Goal: Task Accomplishment & Management: Use online tool/utility

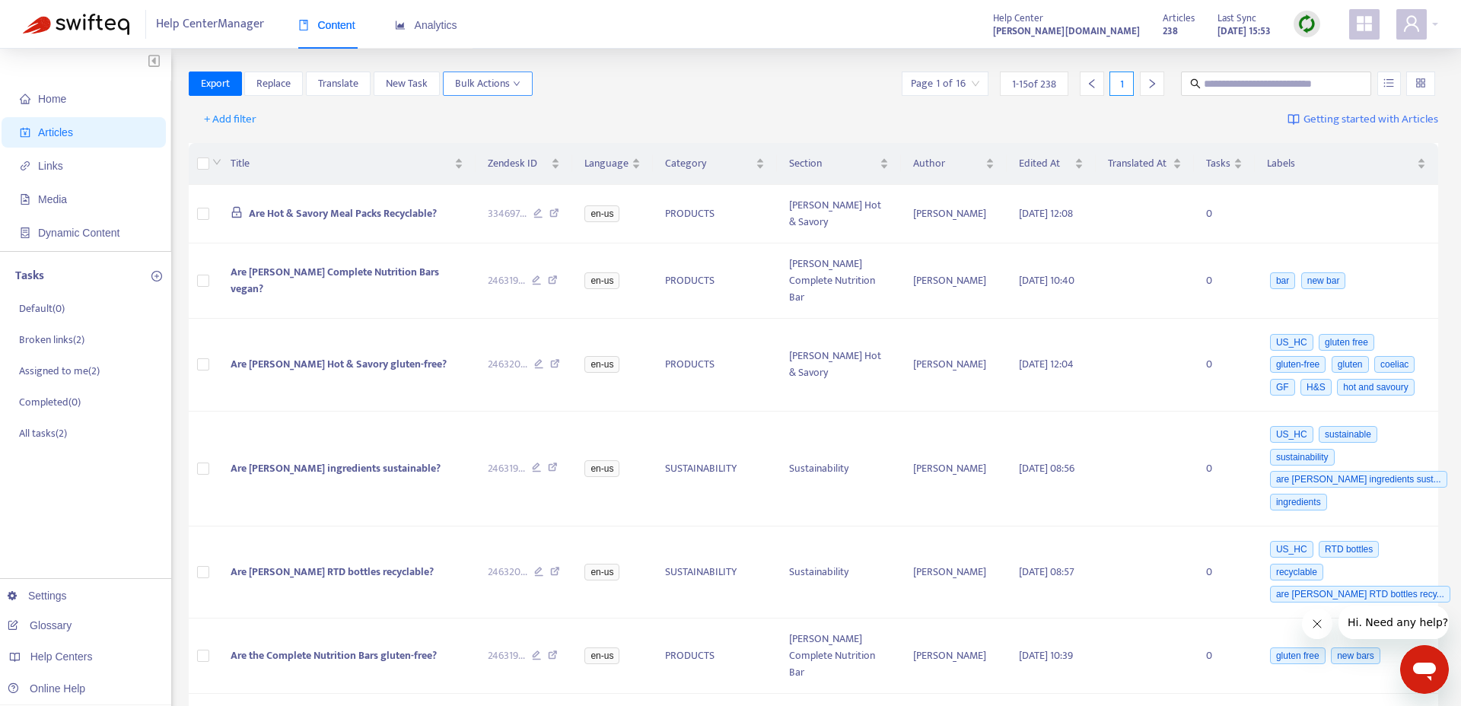
click at [481, 78] on span "Bulk Actions" at bounding box center [487, 83] width 65 height 17
click at [492, 113] on span "Duplicate" at bounding box center [477, 113] width 42 height 17
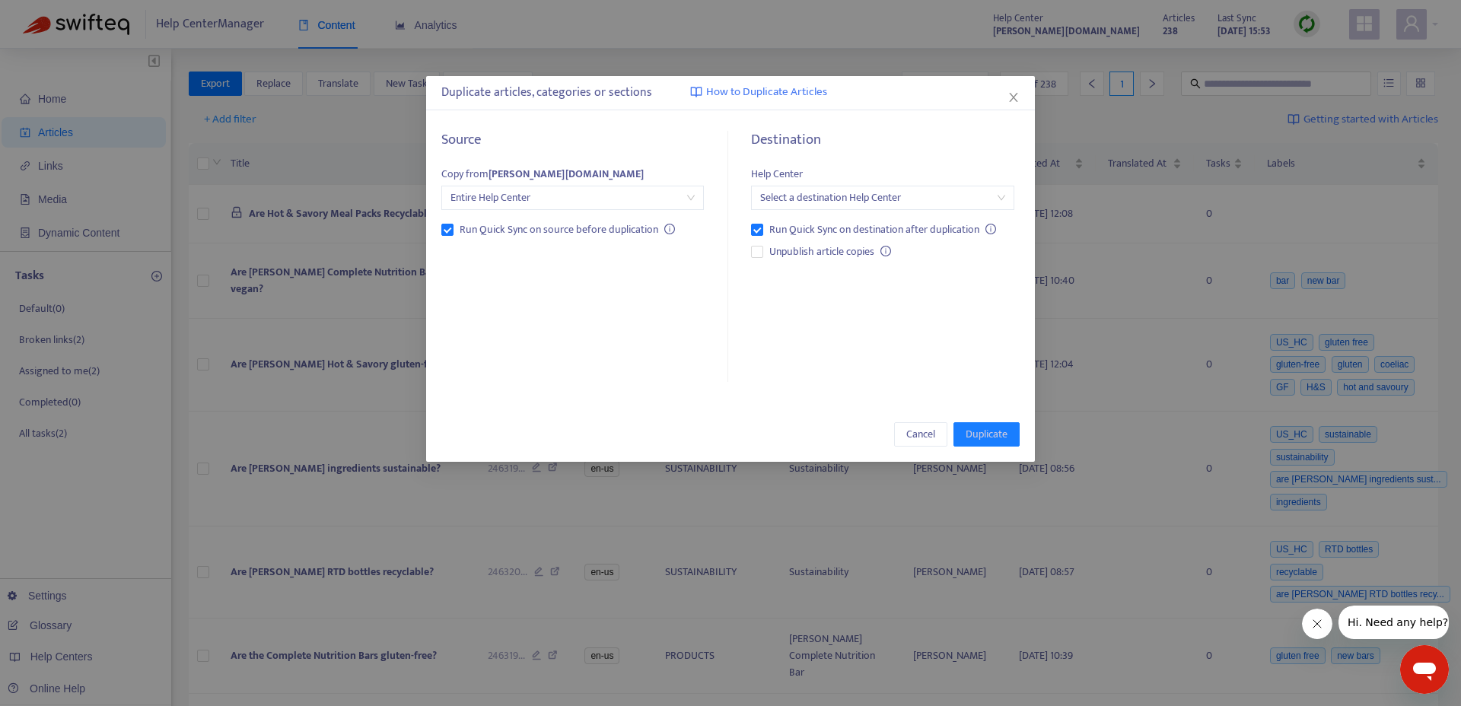
click at [520, 202] on span "Entire Help Center" at bounding box center [572, 197] width 244 height 23
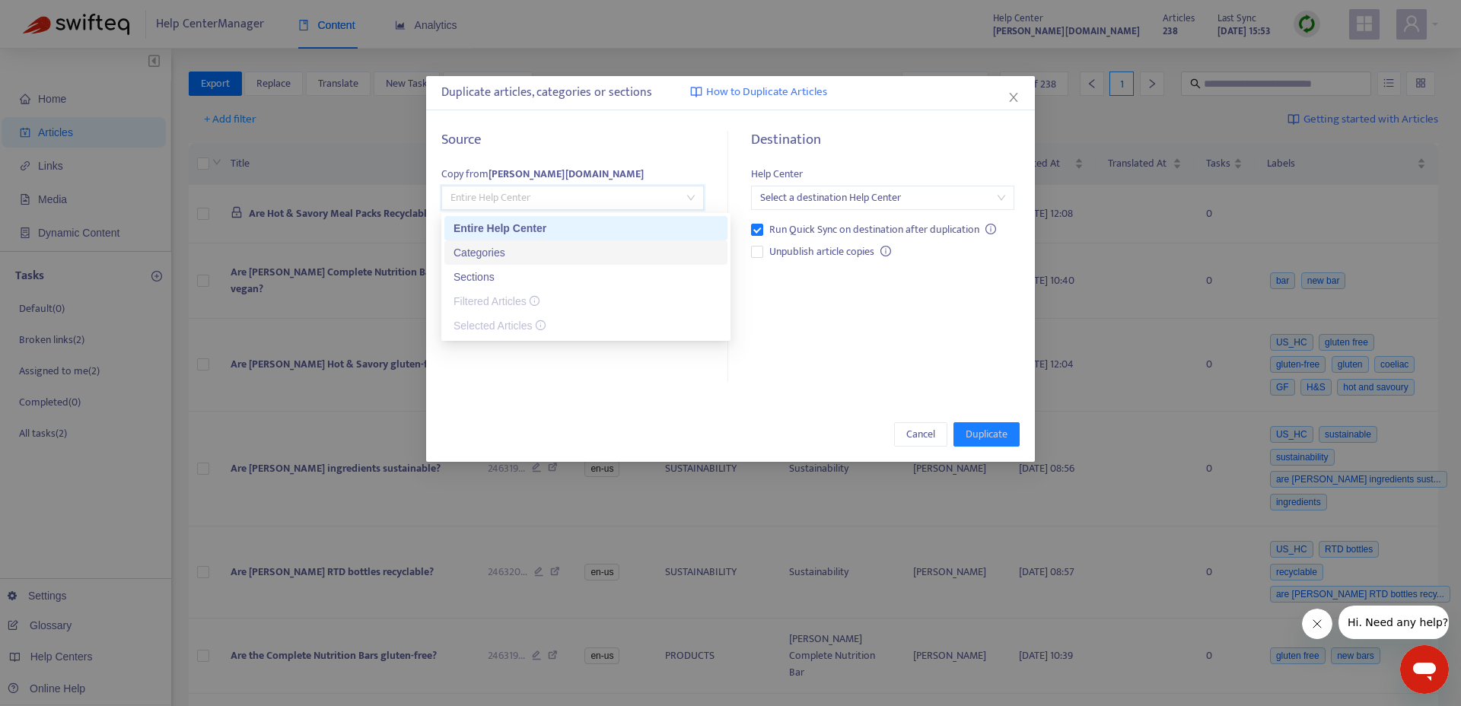
click at [535, 255] on div "Categories" at bounding box center [585, 252] width 265 height 17
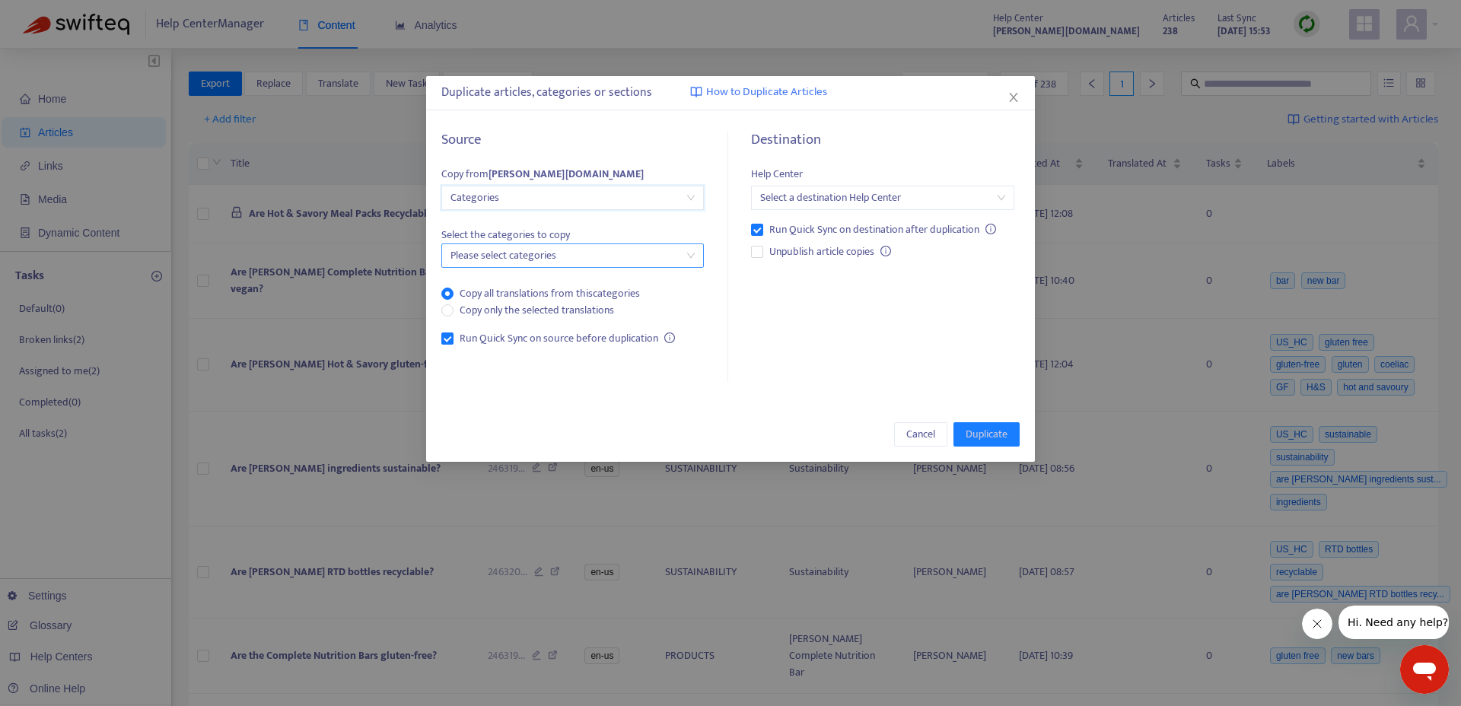
click at [558, 262] on div at bounding box center [565, 255] width 240 height 18
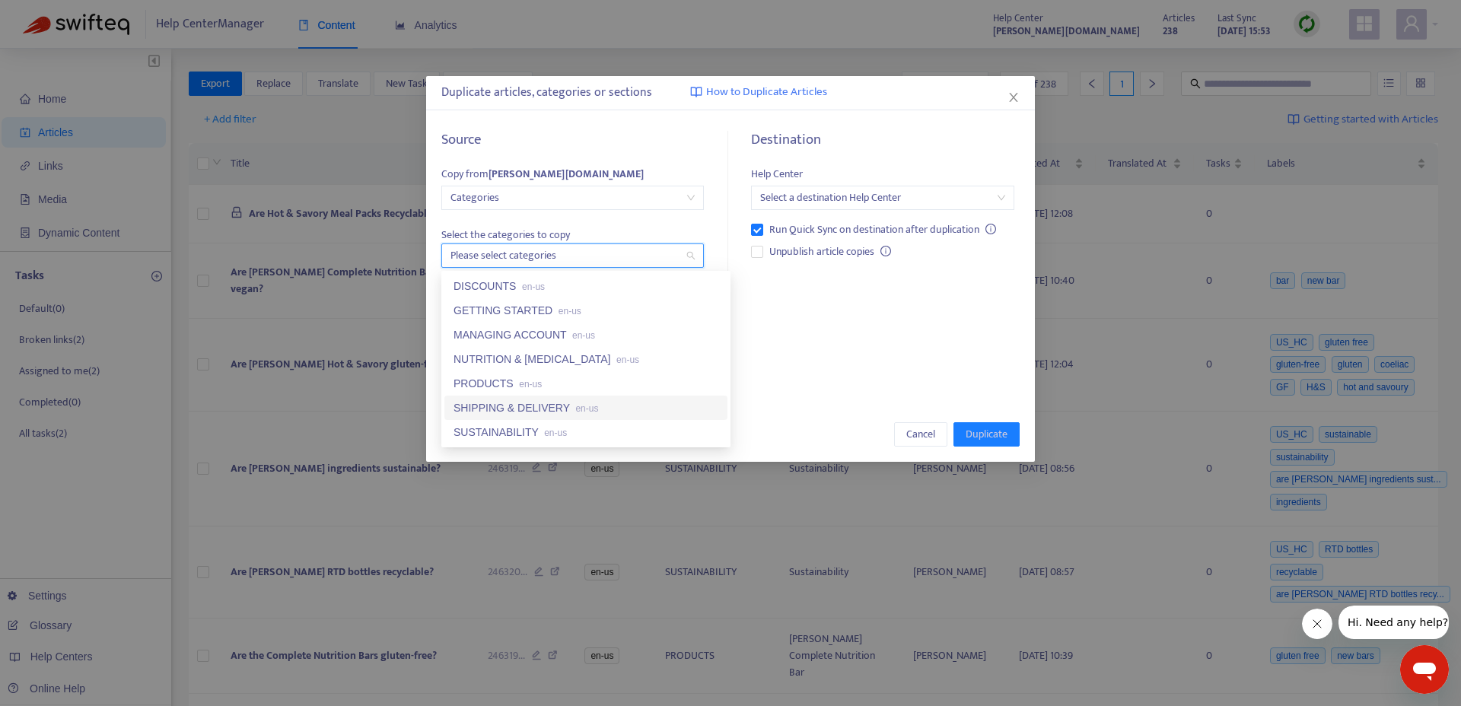
click at [557, 404] on div "SHIPPING & DELIVERY en-us" at bounding box center [585, 407] width 265 height 17
click at [667, 230] on span "Select the categories to copy" at bounding box center [572, 235] width 262 height 17
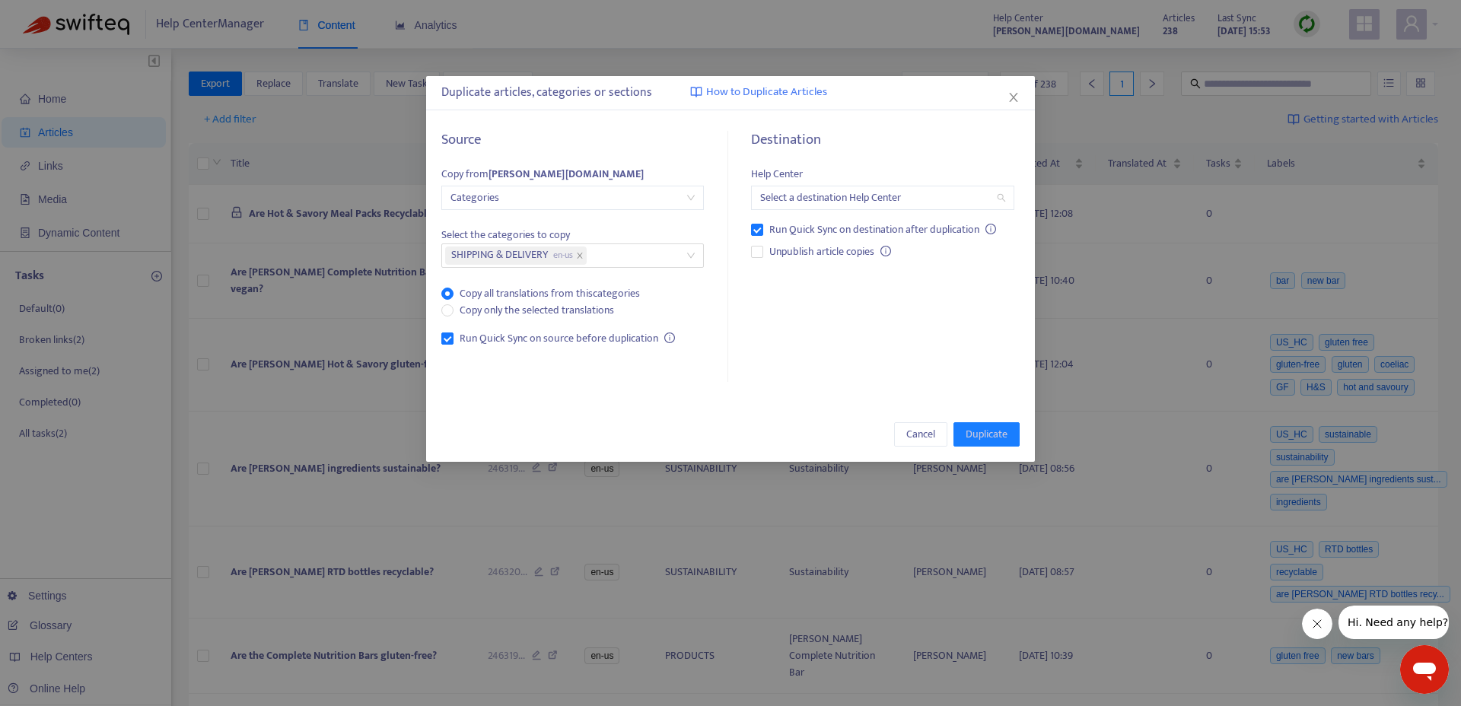
click at [821, 199] on input "search" at bounding box center [882, 197] width 244 height 23
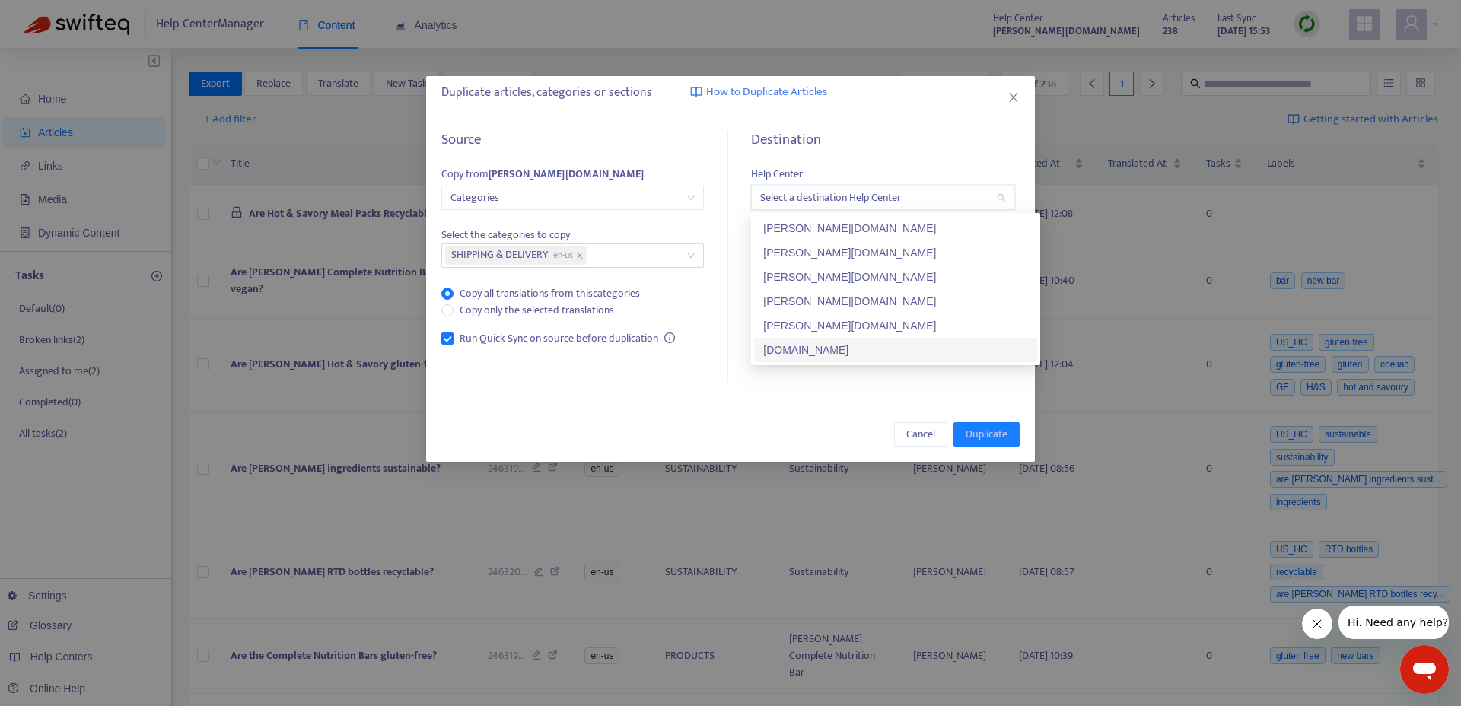
click at [850, 352] on div "[DOMAIN_NAME]" at bounding box center [895, 350] width 265 height 17
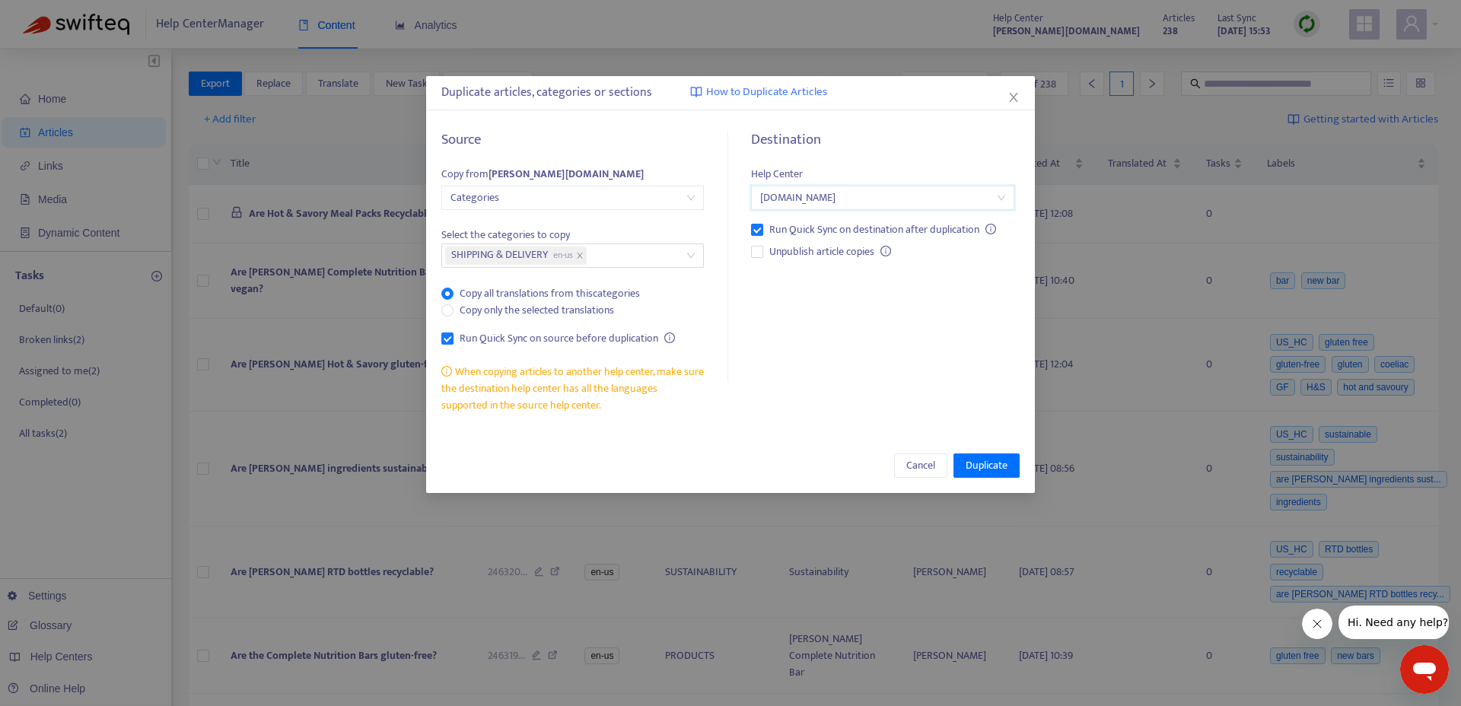
click at [567, 207] on span "Categories" at bounding box center [572, 197] width 244 height 23
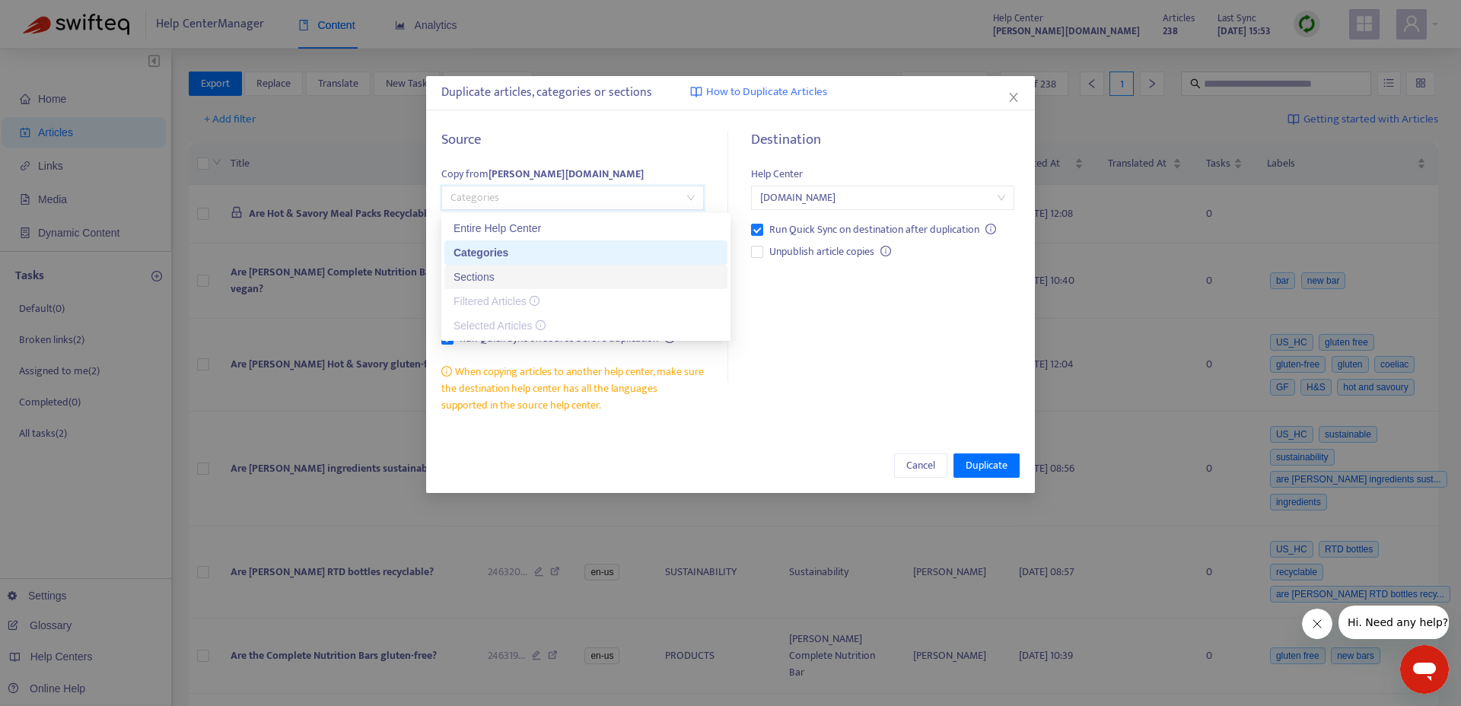
click at [559, 277] on div "Sections" at bounding box center [585, 277] width 265 height 17
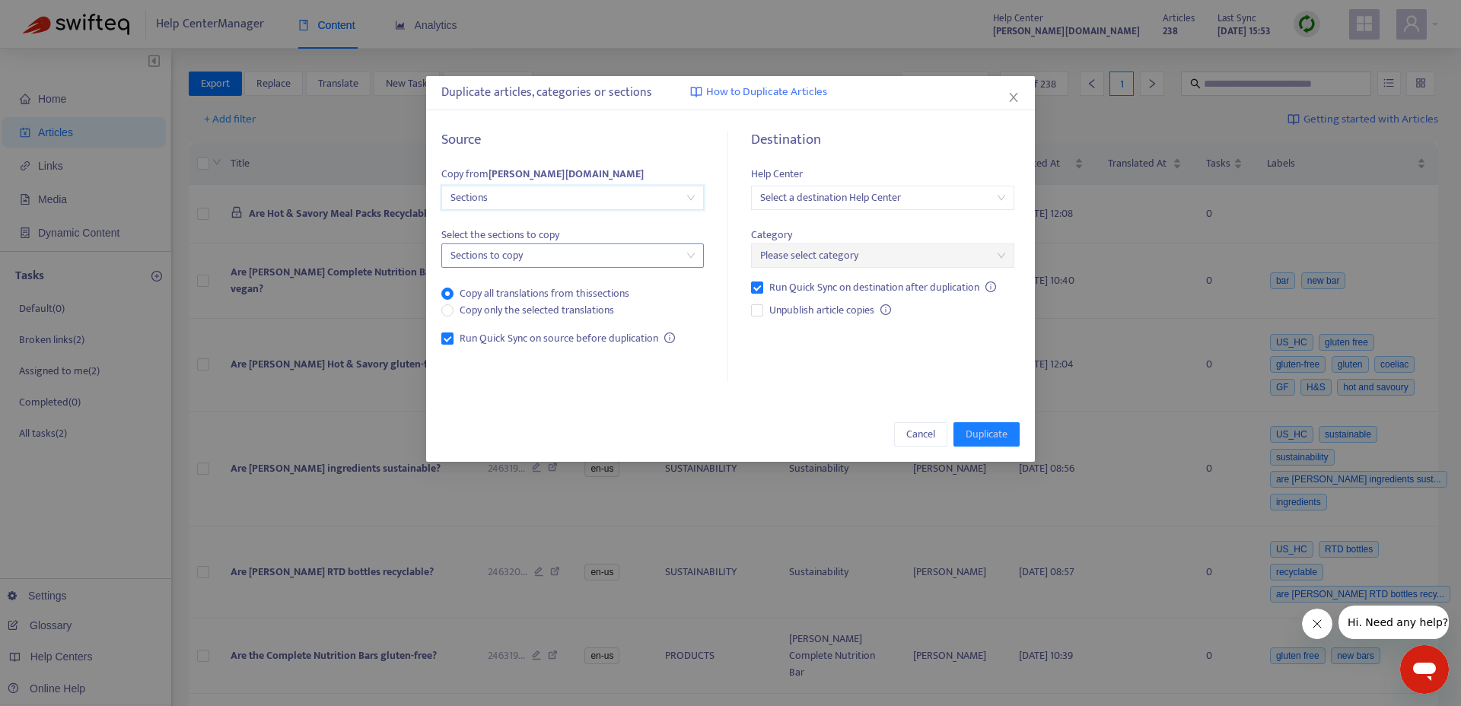
click at [571, 258] on div at bounding box center [565, 255] width 240 height 18
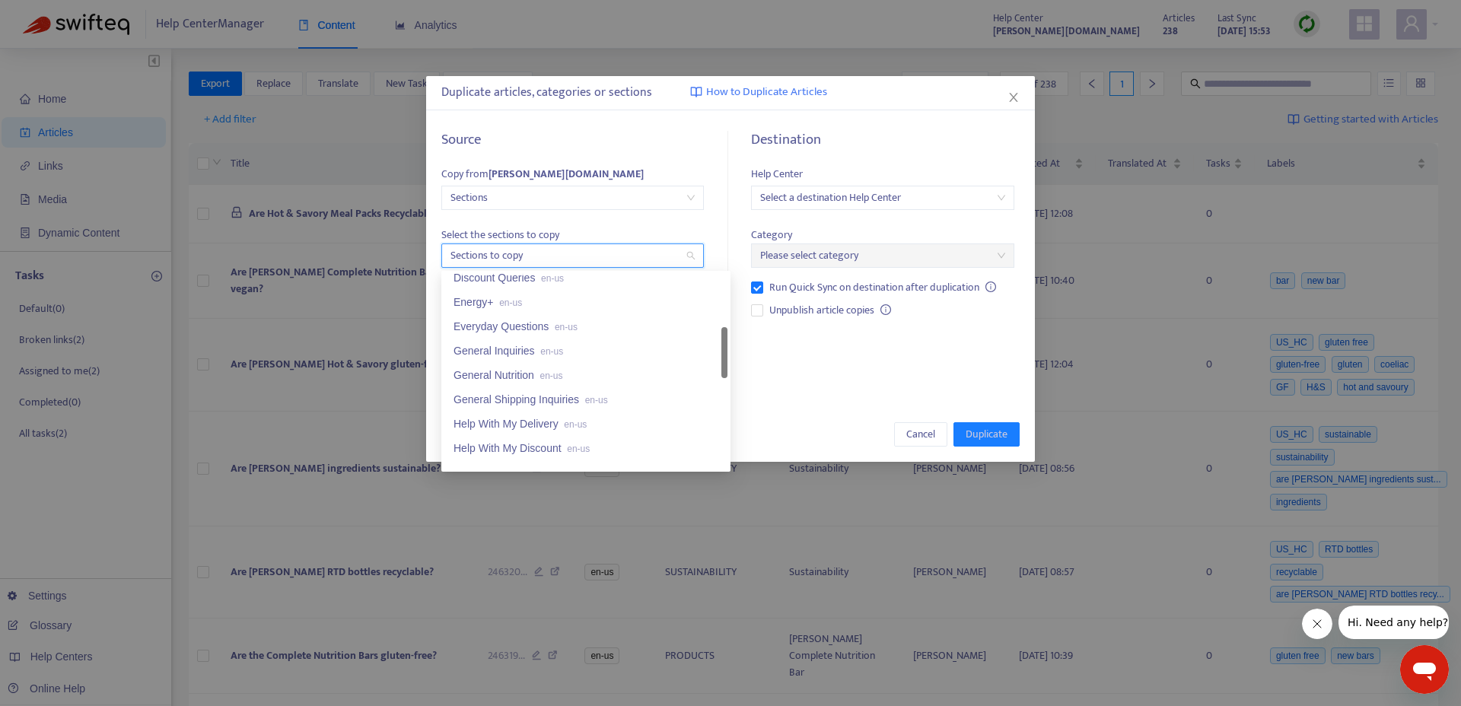
scroll to position [281, 0]
click at [577, 398] on div "General Shipping Inquiries en-us" at bounding box center [585, 394] width 265 height 17
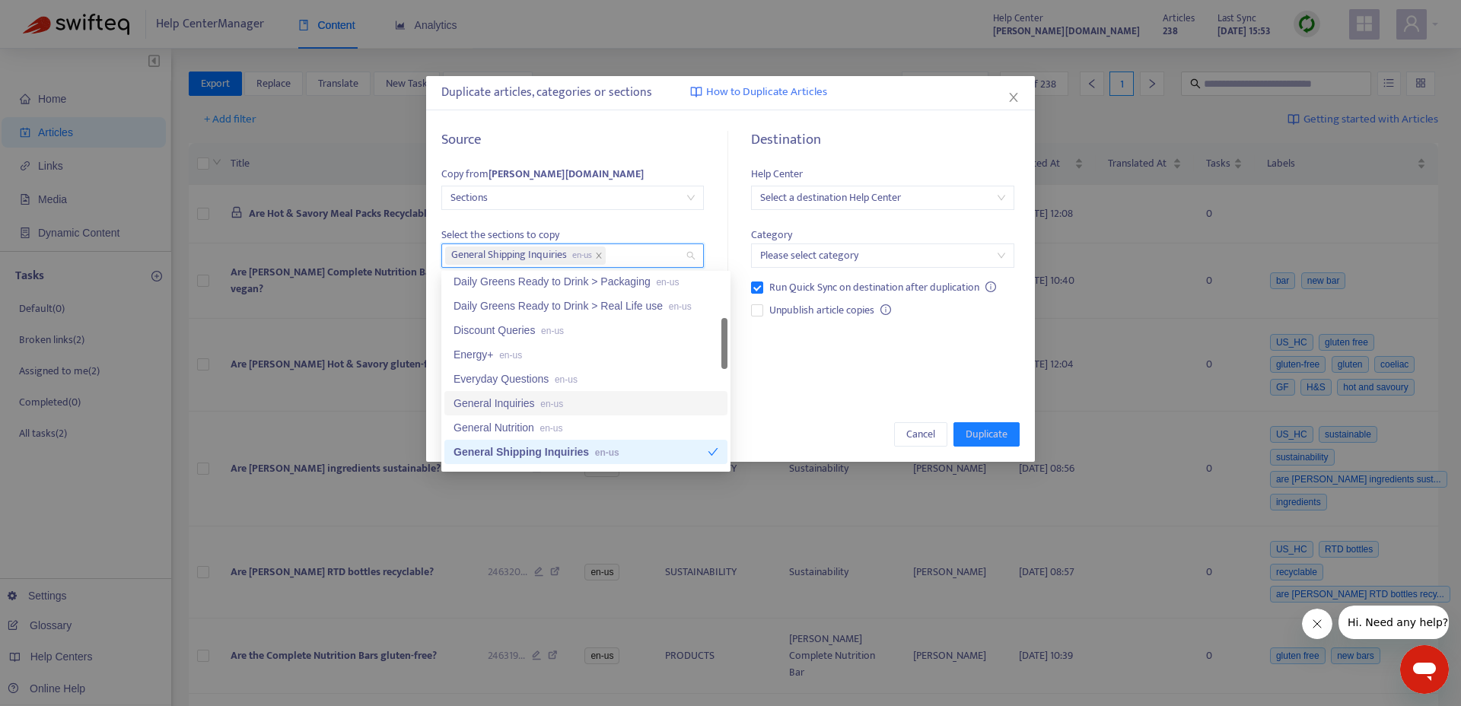
scroll to position [224, 0]
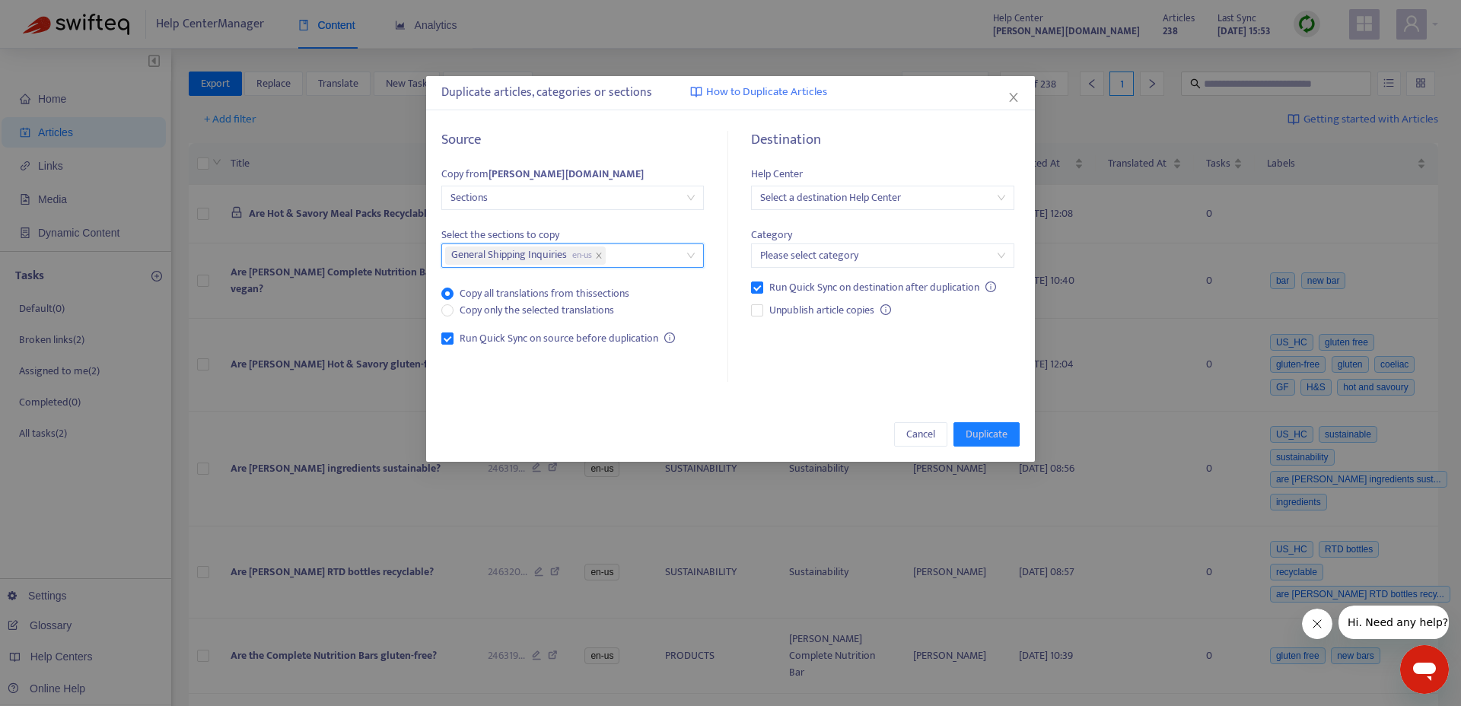
click at [644, 259] on div "General Shipping Inquiries en-us" at bounding box center [565, 255] width 240 height 21
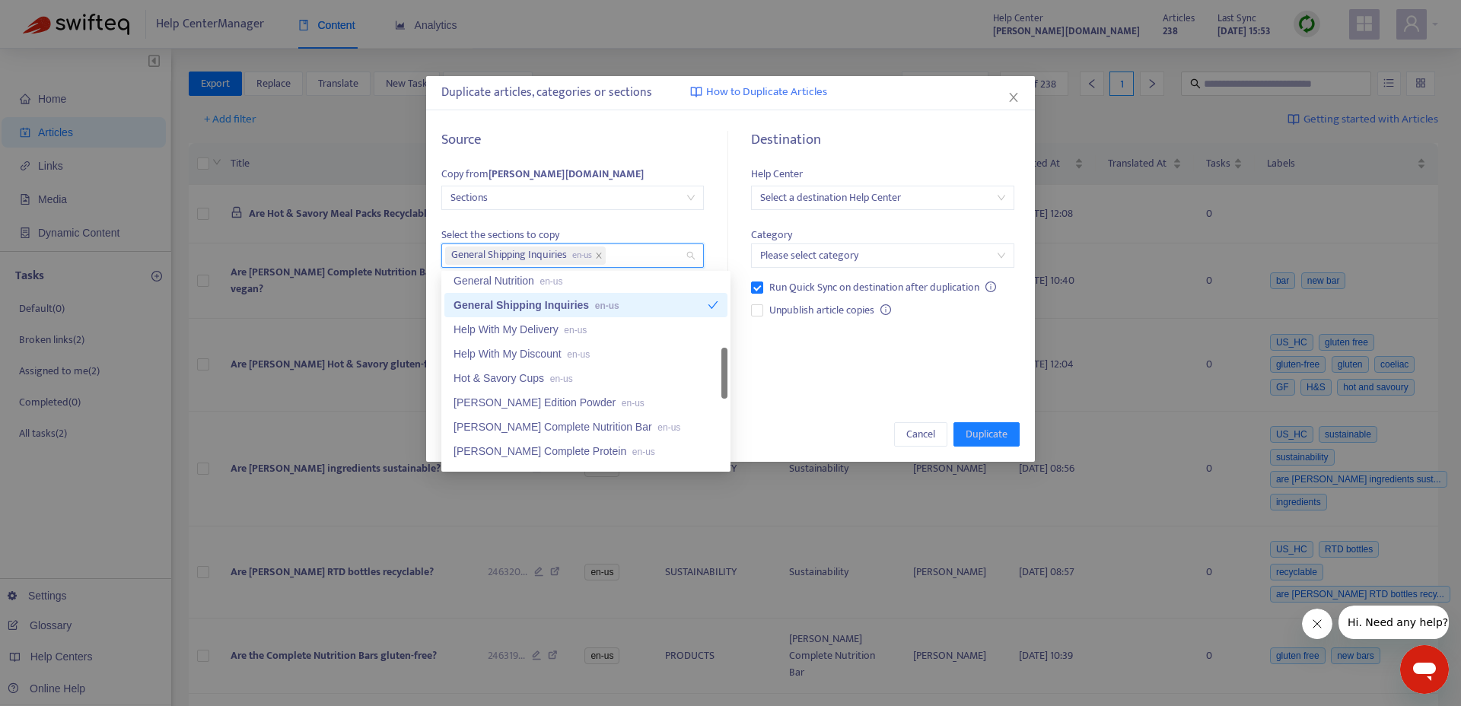
scroll to position [375, 0]
click at [471, 328] on div "Help With My Delivery en-us" at bounding box center [585, 324] width 265 height 17
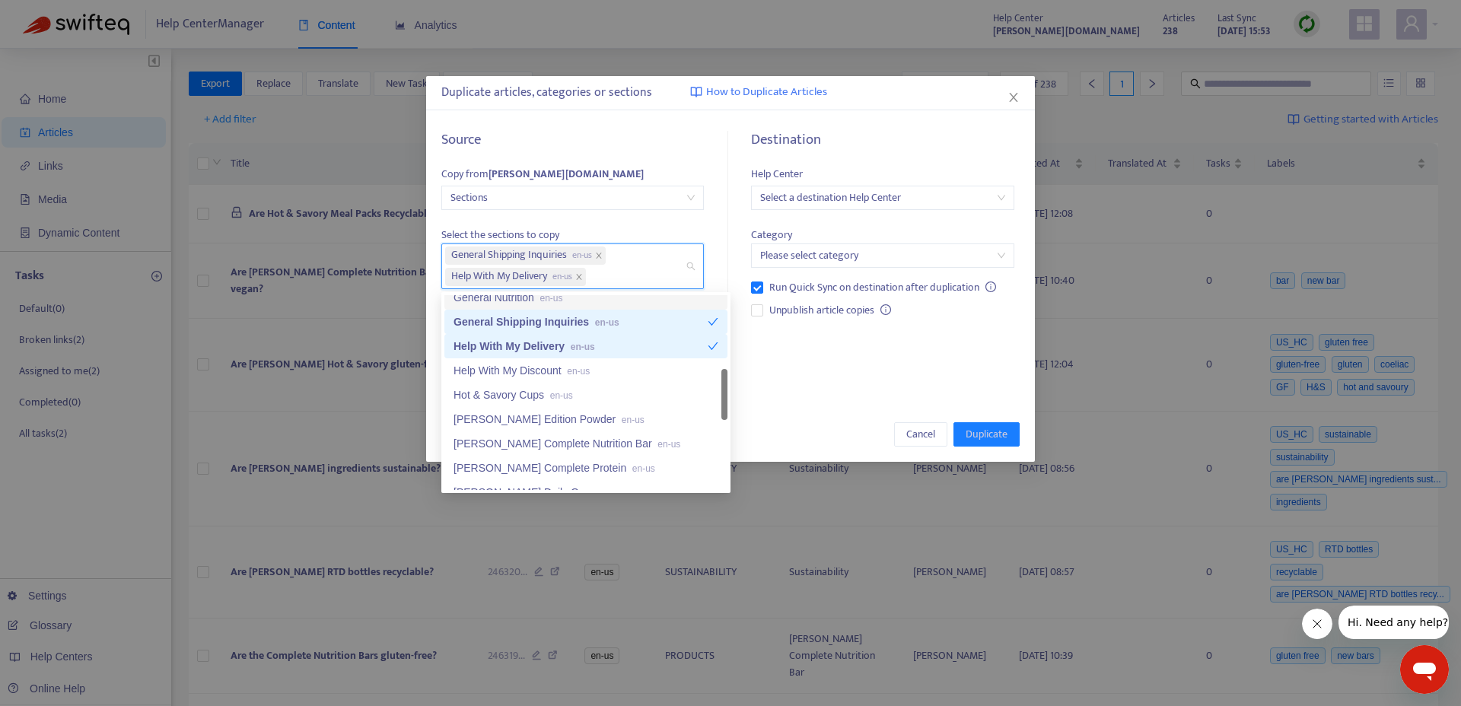
click at [724, 287] on div "Source Copy from [PERSON_NAME][DOMAIN_NAME] Sections Select the sections to cop…" at bounding box center [730, 257] width 578 height 251
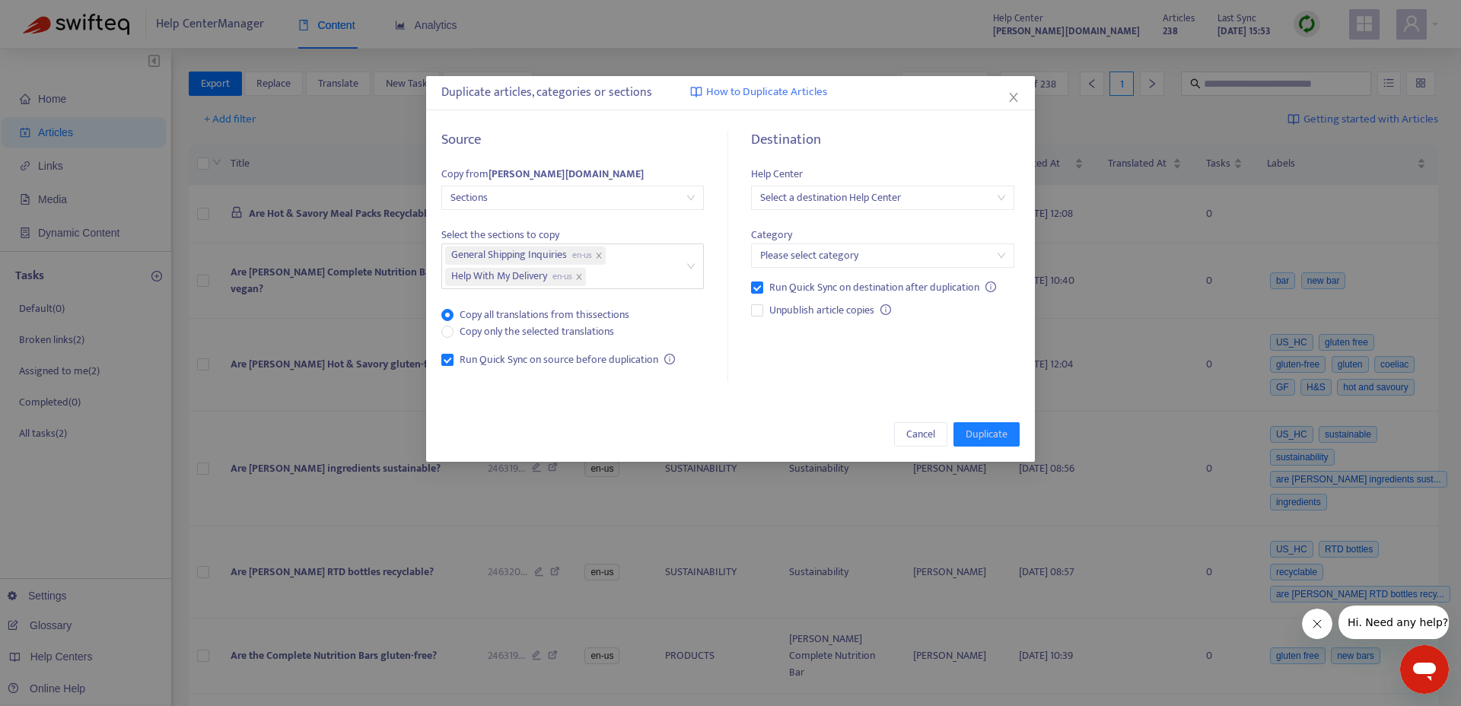
click at [808, 259] on input "search" at bounding box center [882, 255] width 244 height 23
click at [825, 287] on span "en-[GEOGRAPHIC_DATA]" at bounding box center [861, 286] width 108 height 11
click at [836, 234] on div "Category General en-gb" at bounding box center [882, 239] width 262 height 59
click at [846, 204] on input "search" at bounding box center [882, 197] width 244 height 23
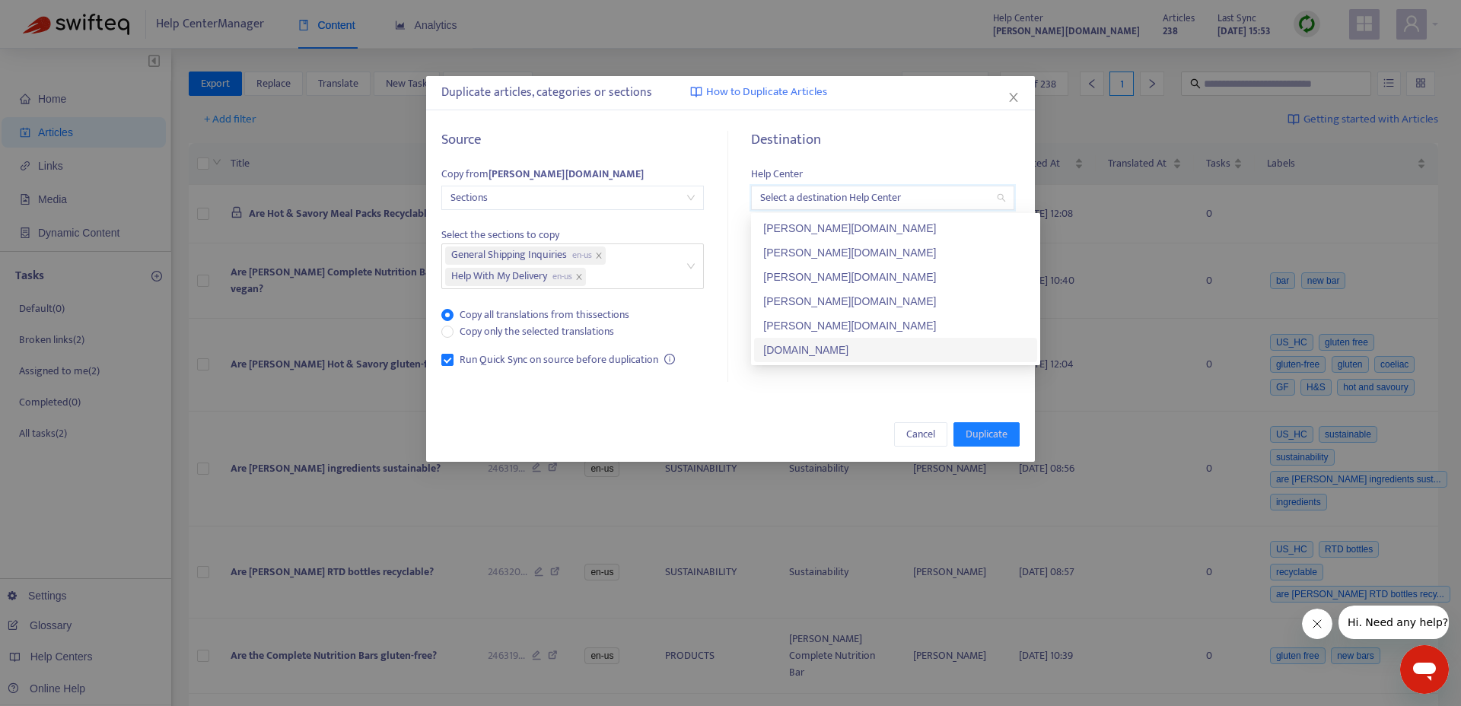
click at [852, 348] on div "[DOMAIN_NAME]" at bounding box center [895, 350] width 265 height 17
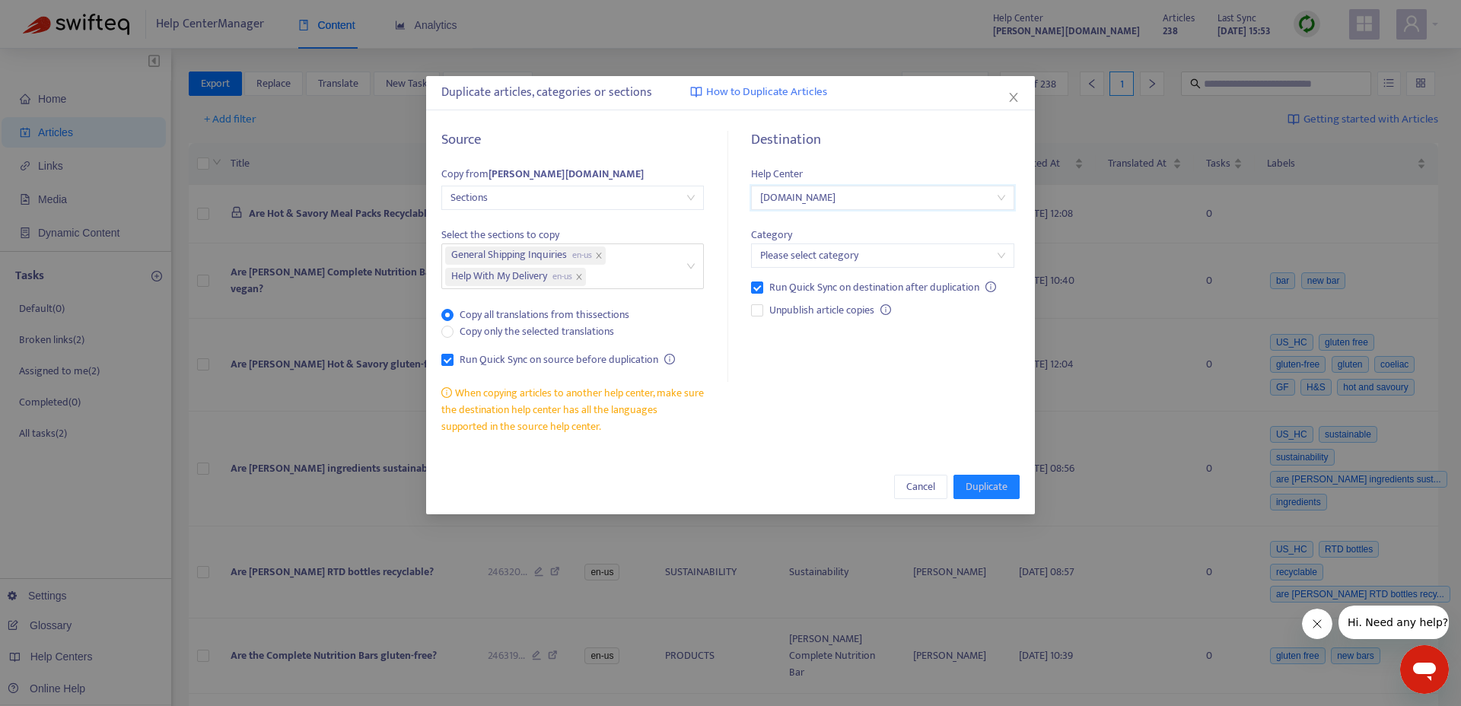
click at [805, 258] on input "search" at bounding box center [882, 255] width 244 height 23
click at [793, 387] on div "Destination Help Center [DOMAIN_NAME] Category Please select category Run Quick…" at bounding box center [876, 284] width 285 height 304
click at [818, 246] on input "search" at bounding box center [882, 255] width 244 height 23
click at [825, 288] on span "en-[GEOGRAPHIC_DATA]" at bounding box center [861, 286] width 108 height 11
click at [841, 384] on div "Destination Help Center [DOMAIN_NAME] Category 68ee3ddae7cc07f633126afb General…" at bounding box center [876, 284] width 285 height 304
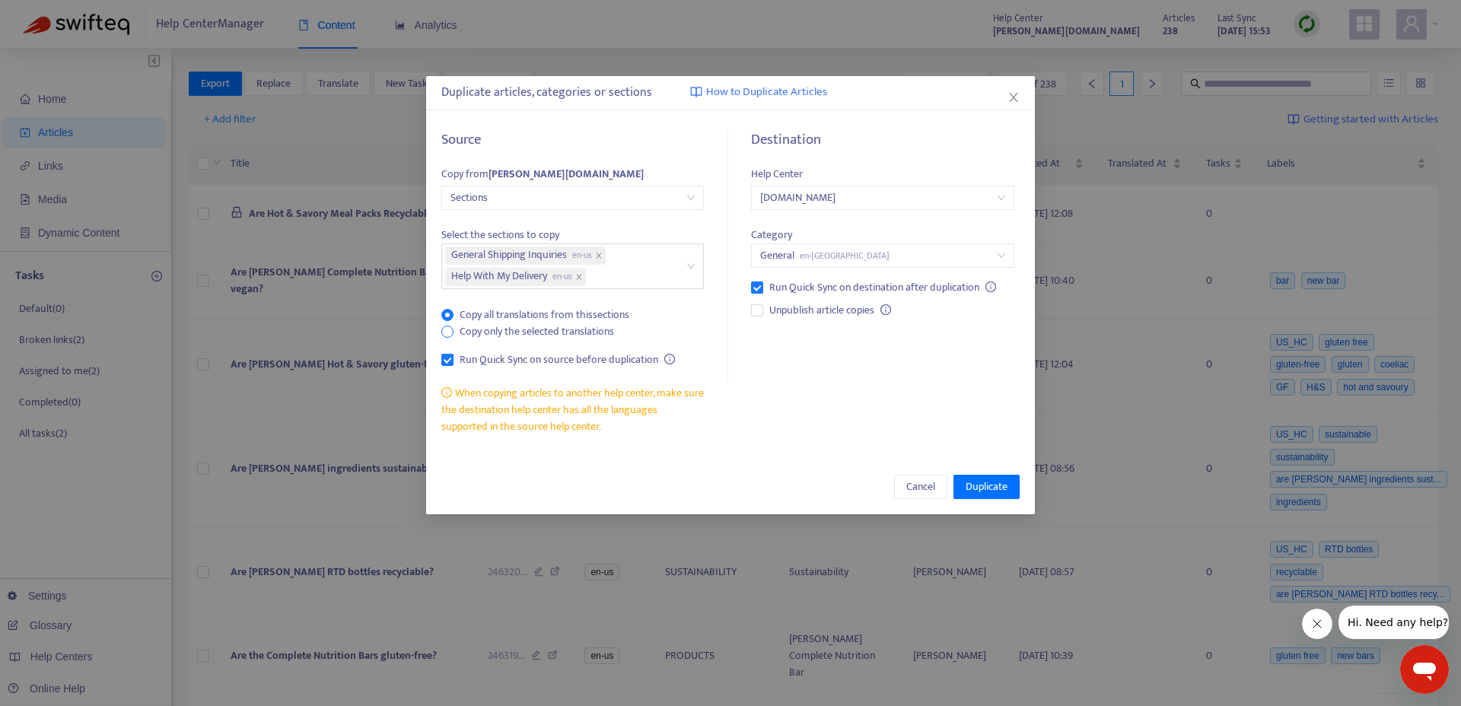
click at [577, 332] on span "Copy only the selected translations" at bounding box center [536, 331] width 167 height 17
click at [571, 316] on span "Copy all translations from this sections" at bounding box center [544, 315] width 182 height 17
click at [817, 205] on span "[DOMAIN_NAME]" at bounding box center [882, 197] width 244 height 23
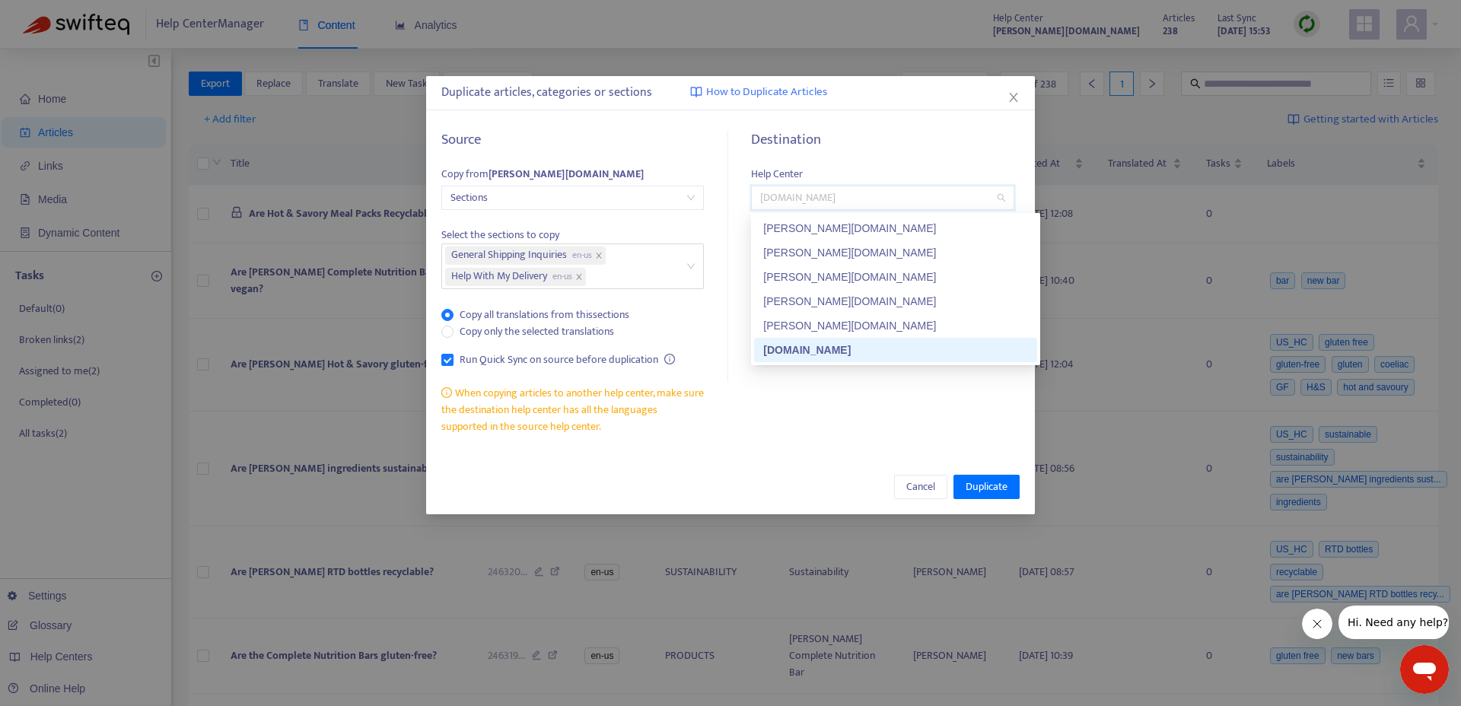
click at [881, 145] on h5 "Destination" at bounding box center [882, 140] width 262 height 17
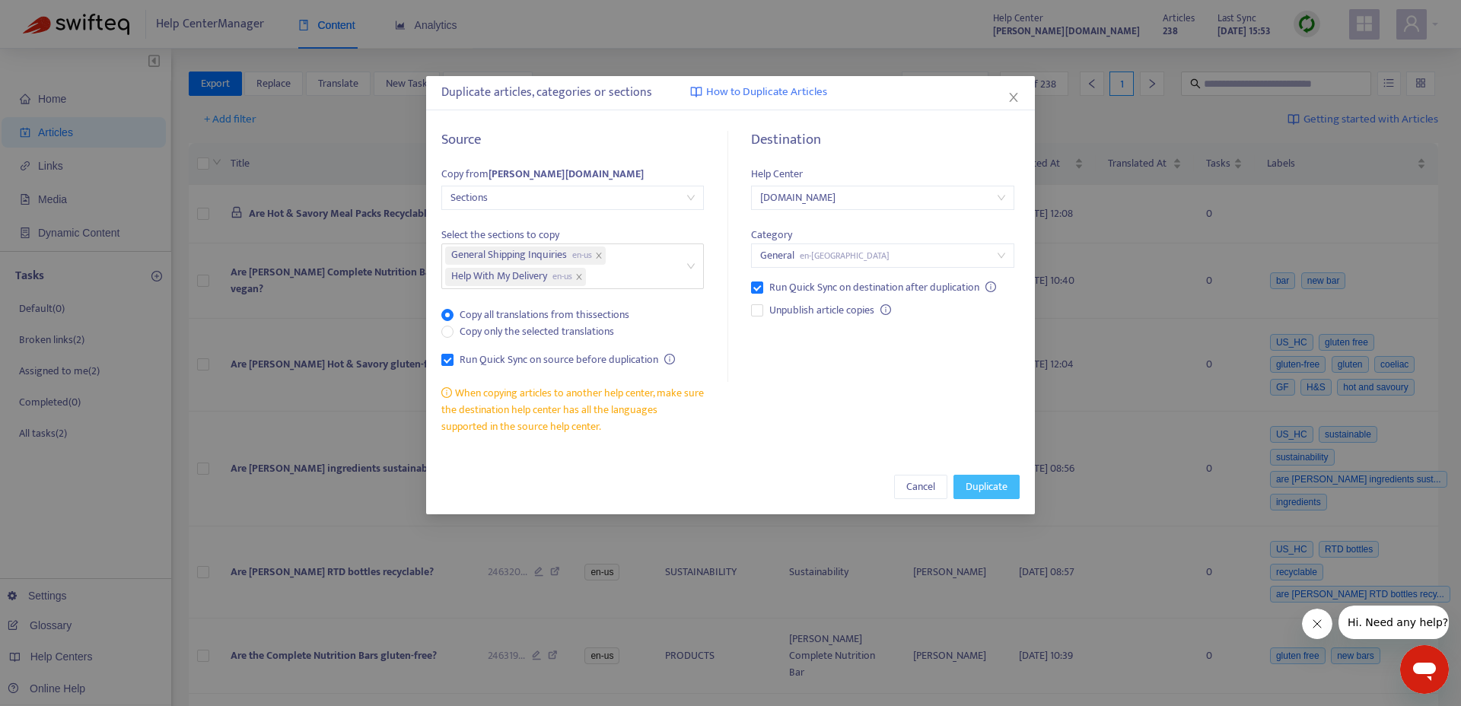
click at [973, 484] on span "Duplicate" at bounding box center [986, 486] width 42 height 17
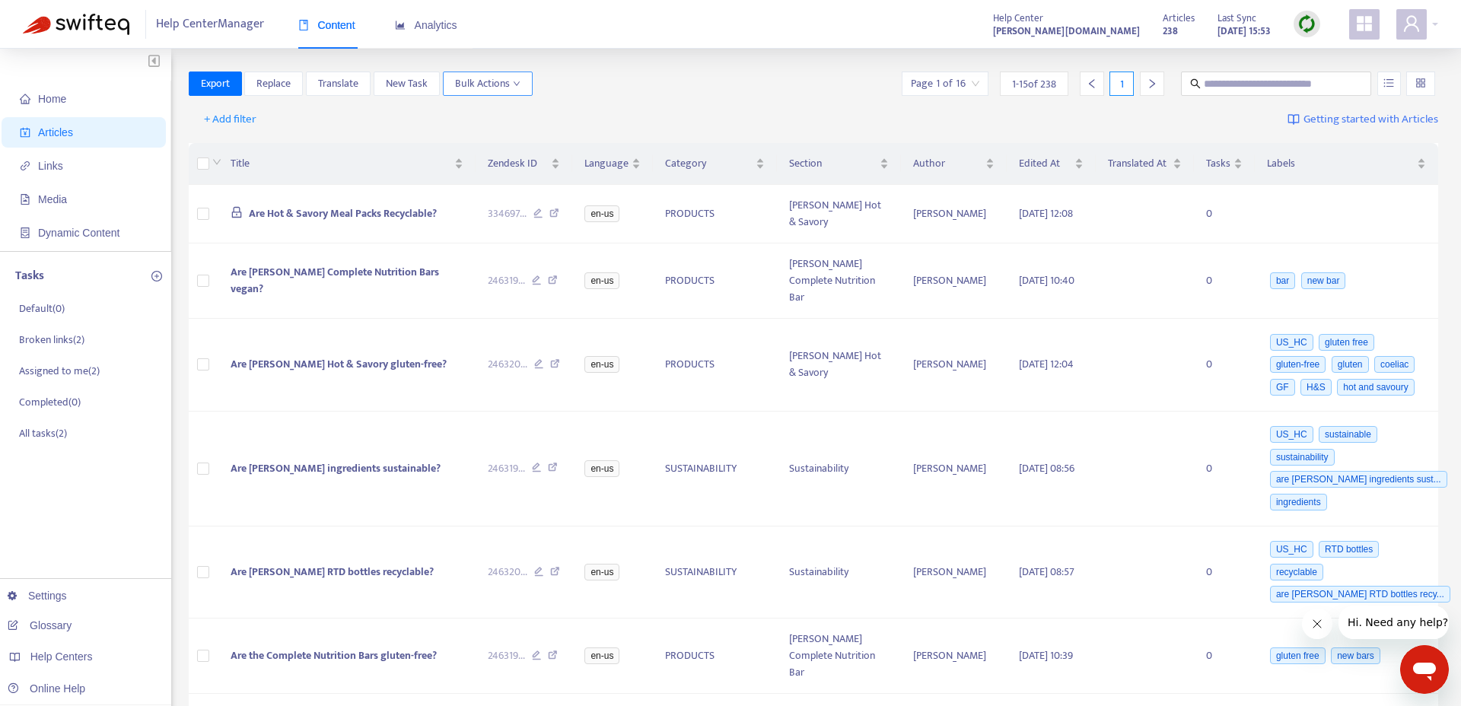
click at [485, 79] on span "Bulk Actions" at bounding box center [487, 83] width 65 height 17
click at [505, 117] on span "Duplicate" at bounding box center [508, 114] width 105 height 17
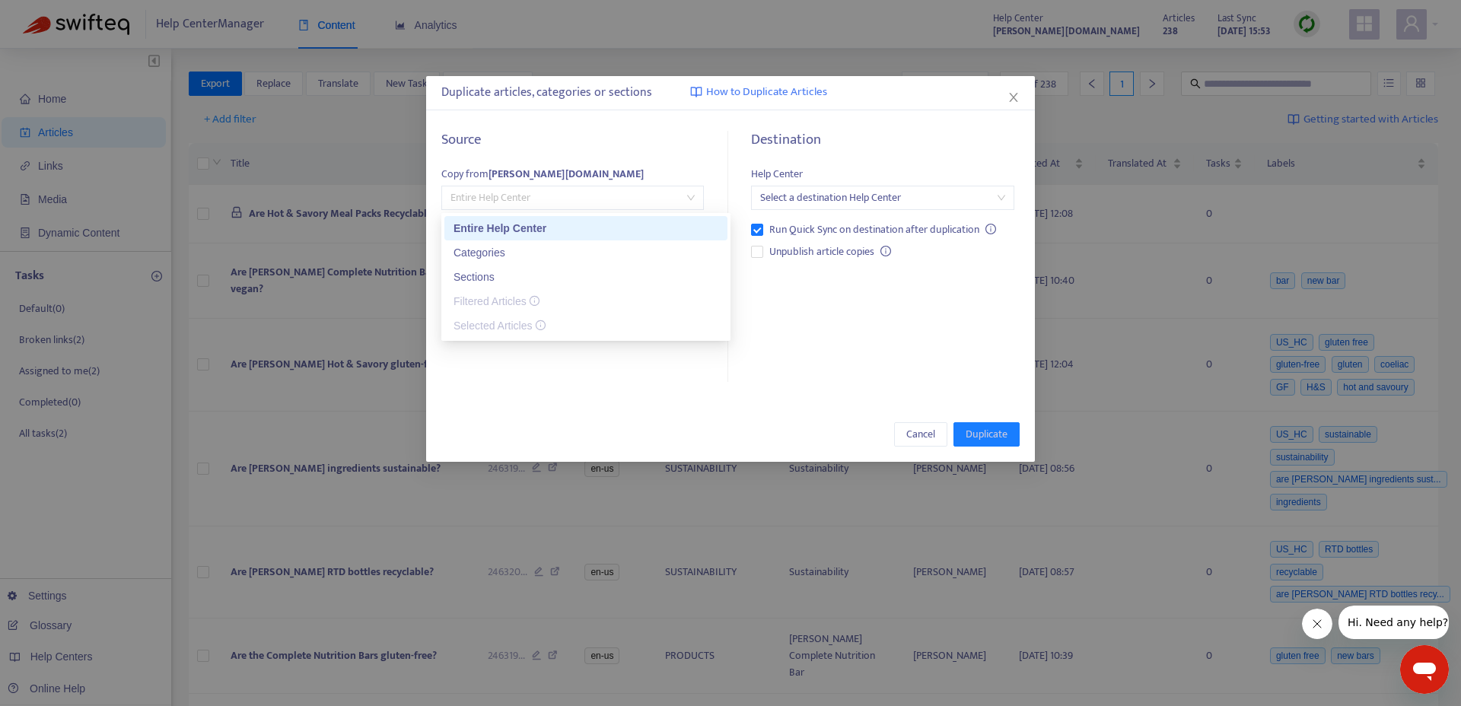
click at [603, 200] on span "Entire Help Center" at bounding box center [572, 197] width 244 height 23
click at [628, 155] on div "Source" at bounding box center [572, 149] width 262 height 34
click at [648, 202] on span "Entire Help Center" at bounding box center [572, 197] width 244 height 23
click at [590, 252] on div "Categories" at bounding box center [585, 252] width 265 height 17
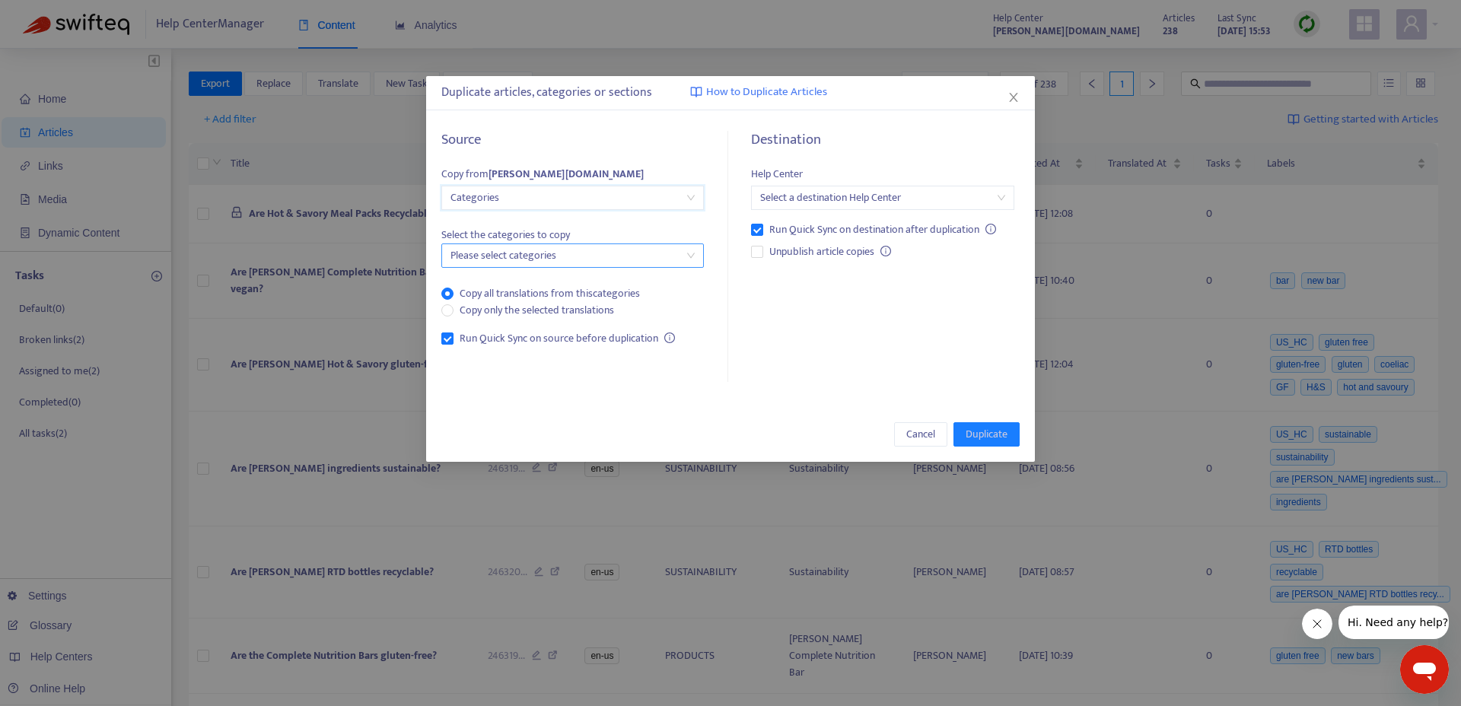
click at [582, 262] on div at bounding box center [565, 255] width 240 height 18
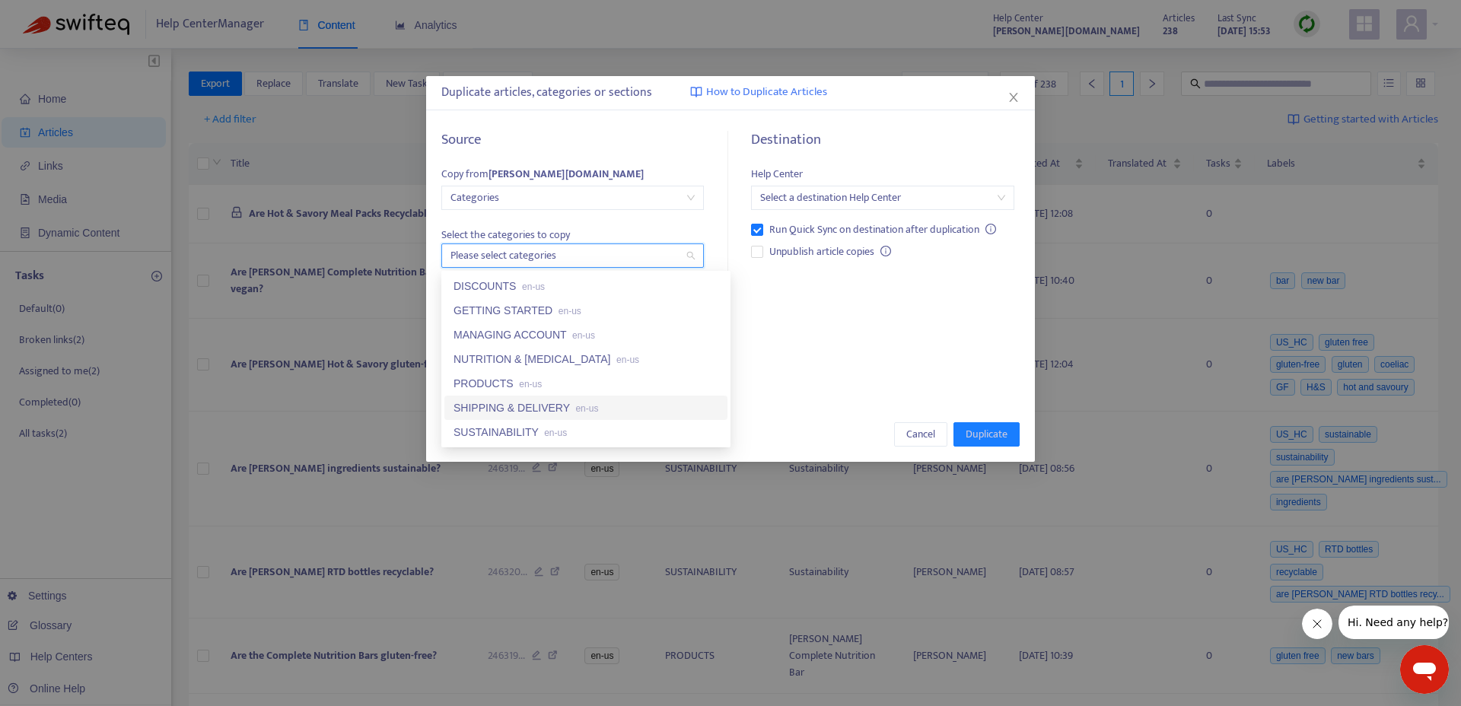
click at [569, 415] on div "SHIPPING & DELIVERY en-us" at bounding box center [585, 407] width 265 height 17
click at [631, 238] on span "Select the categories to copy" at bounding box center [572, 235] width 262 height 17
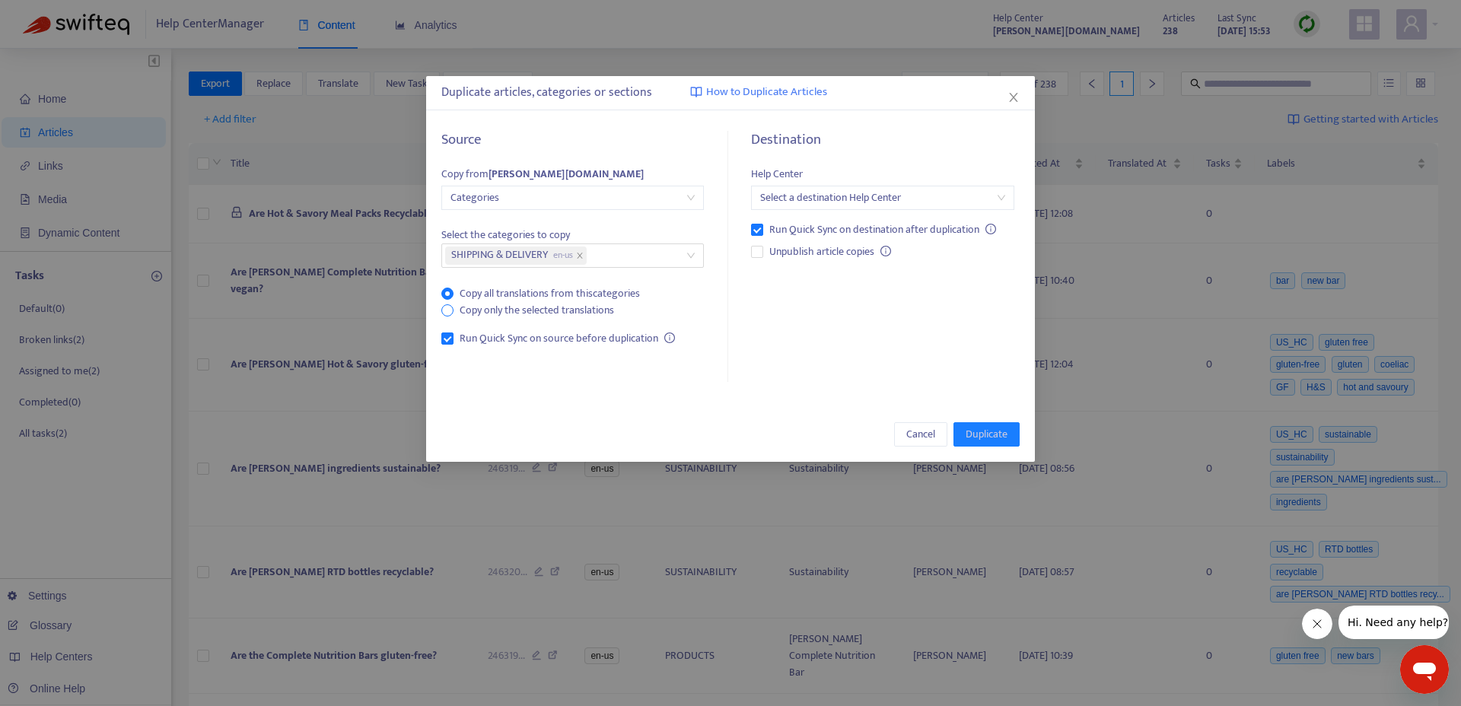
click at [455, 308] on span "Copy only the selected translations" at bounding box center [536, 310] width 167 height 17
click at [855, 201] on input "search" at bounding box center [882, 197] width 244 height 23
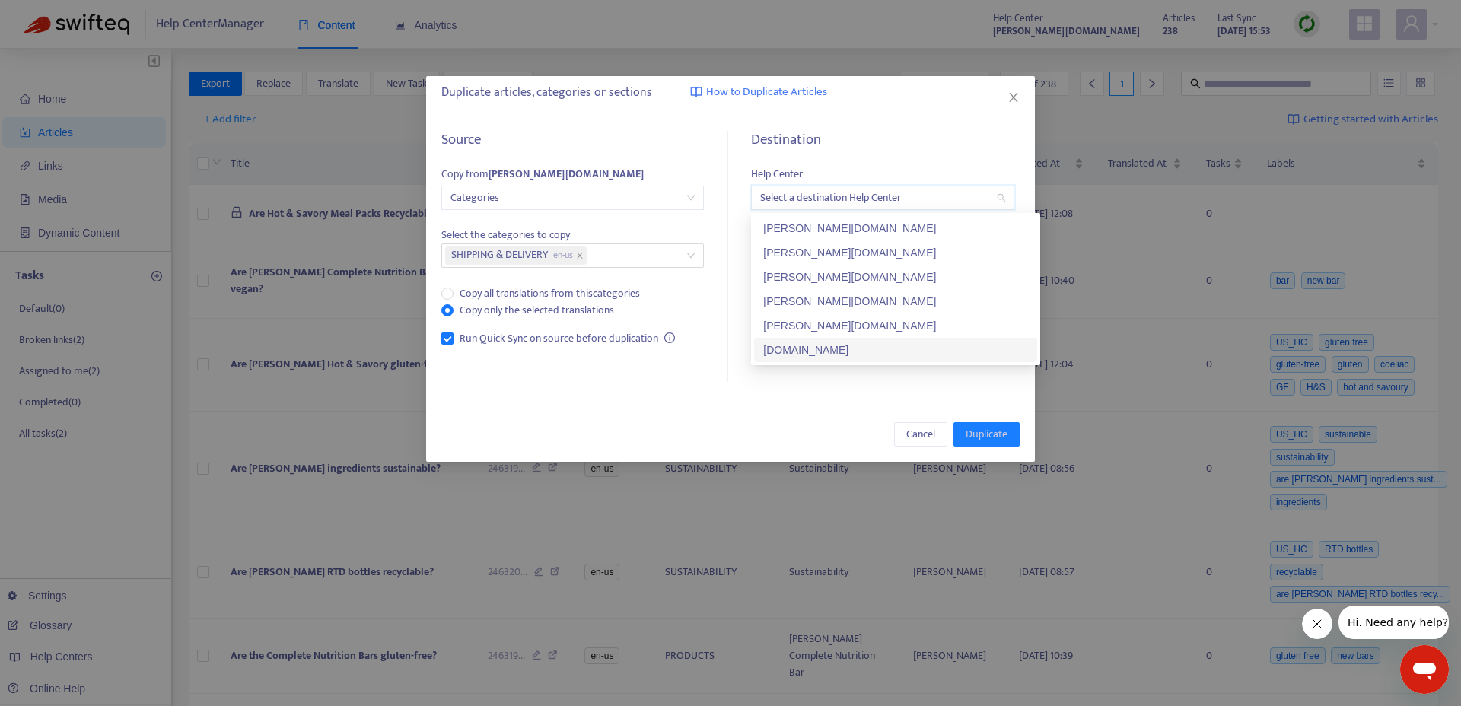
click at [842, 352] on div "[DOMAIN_NAME]" at bounding box center [895, 350] width 265 height 17
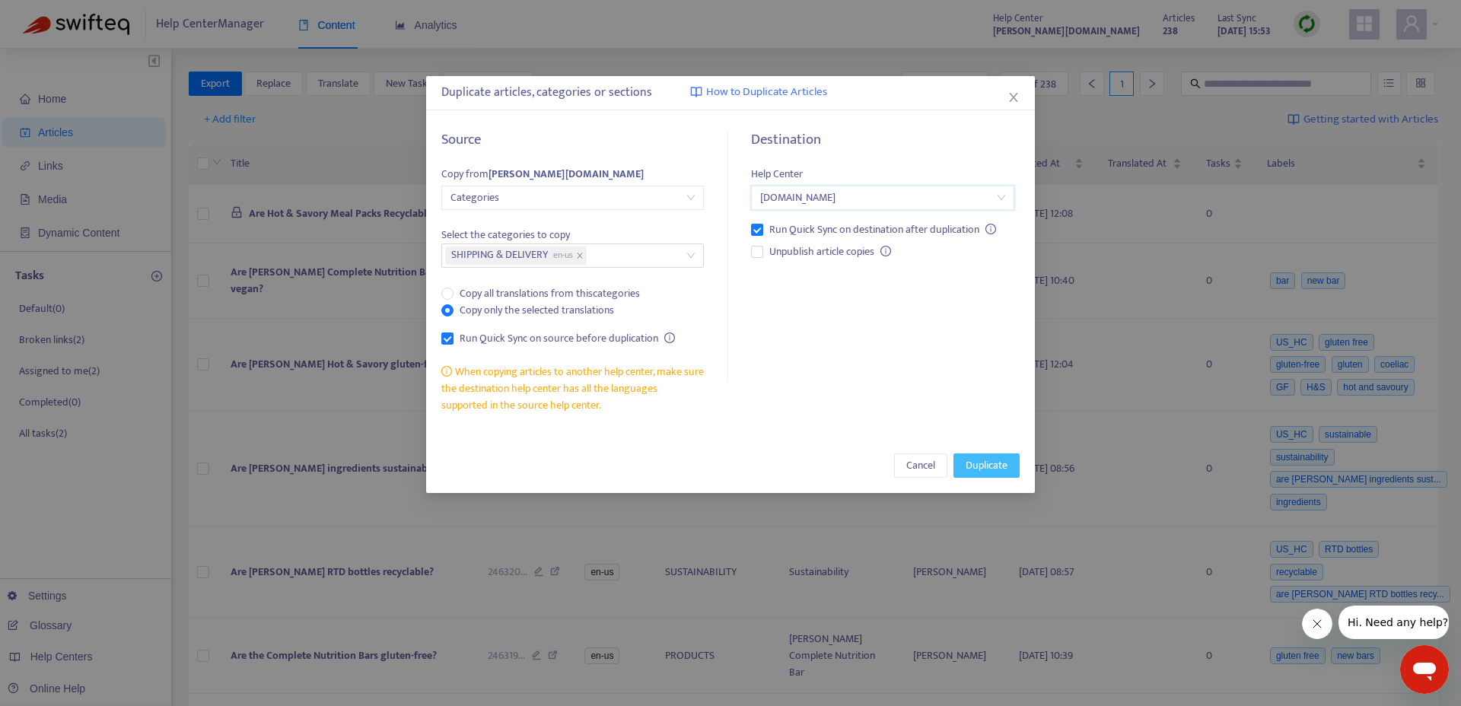
click at [974, 466] on span "Duplicate" at bounding box center [986, 465] width 42 height 17
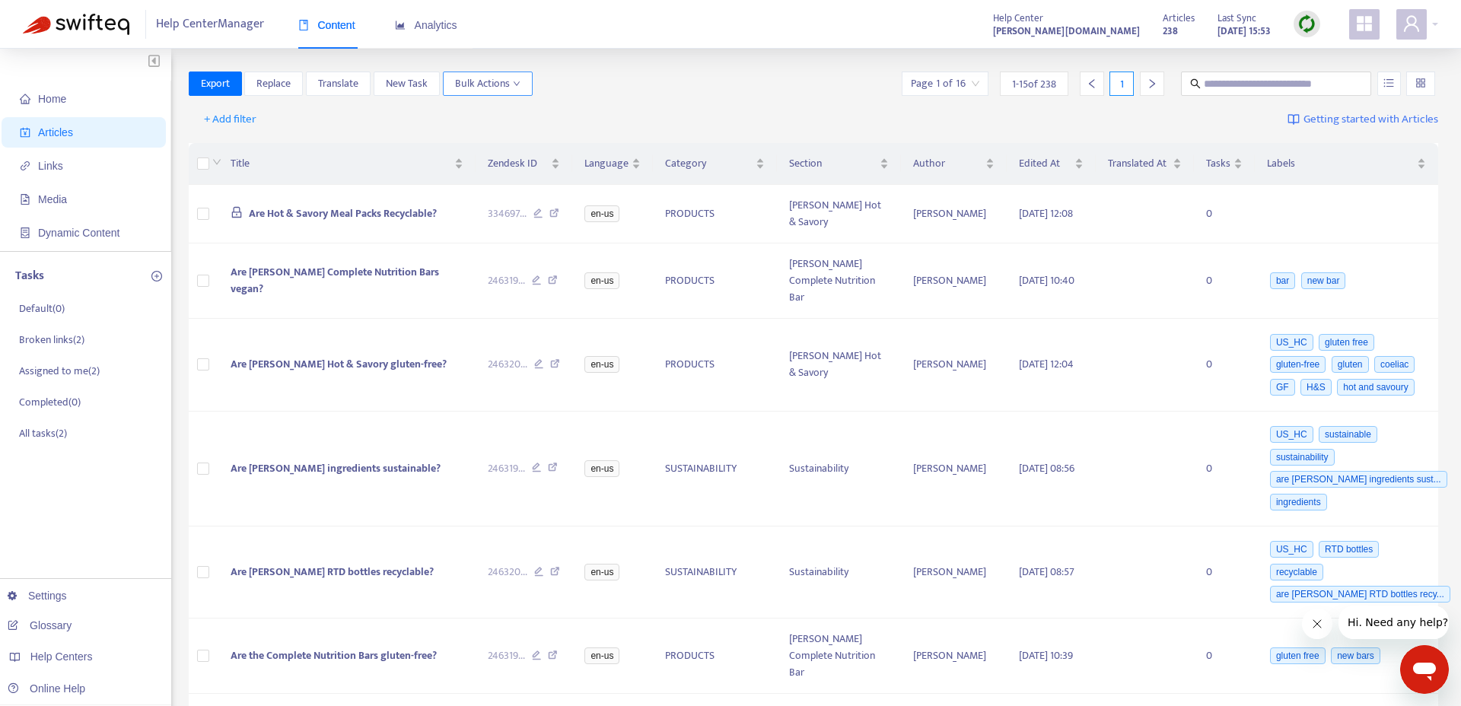
click at [504, 80] on span "Bulk Actions" at bounding box center [487, 83] width 65 height 17
click at [496, 117] on span "Duplicate" at bounding box center [477, 113] width 42 height 17
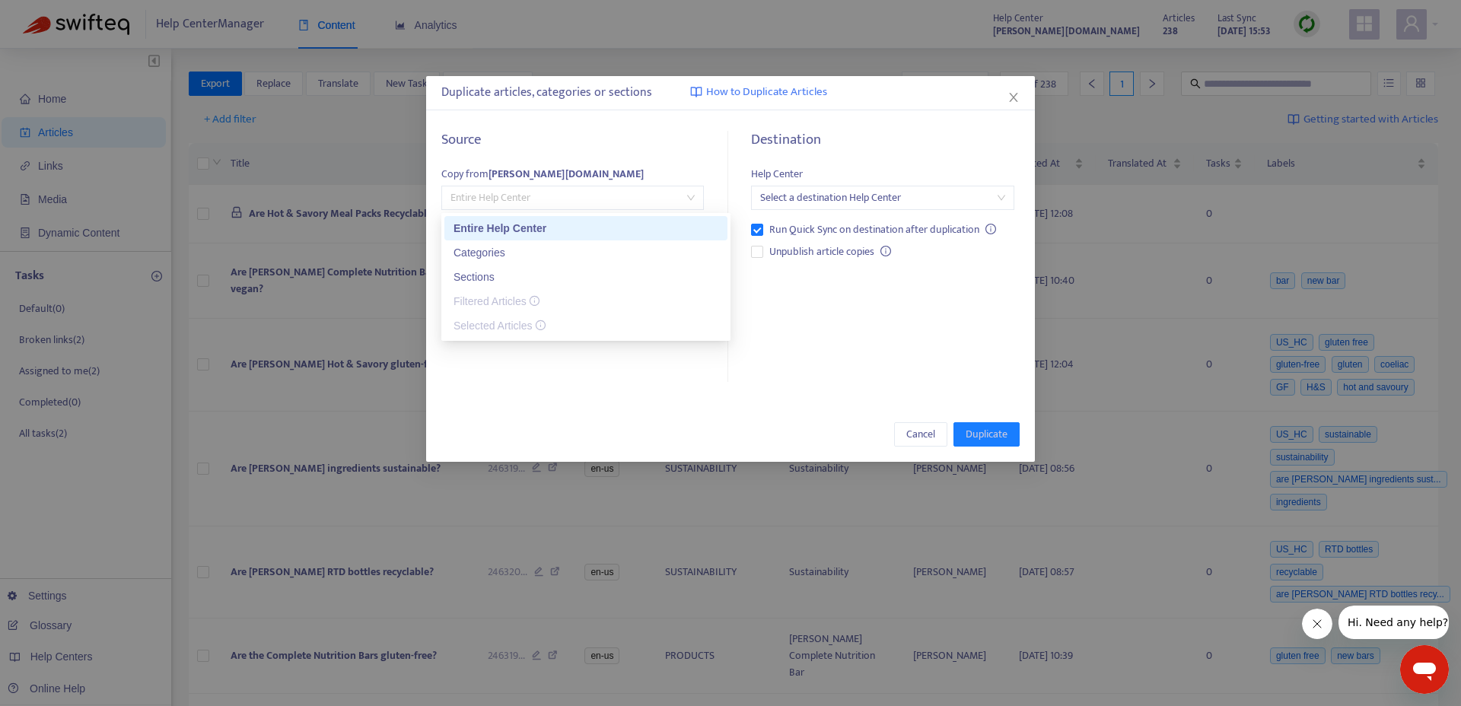
click at [621, 199] on span "Entire Help Center" at bounding box center [572, 197] width 244 height 23
click at [630, 265] on div "Sections" at bounding box center [585, 277] width 283 height 24
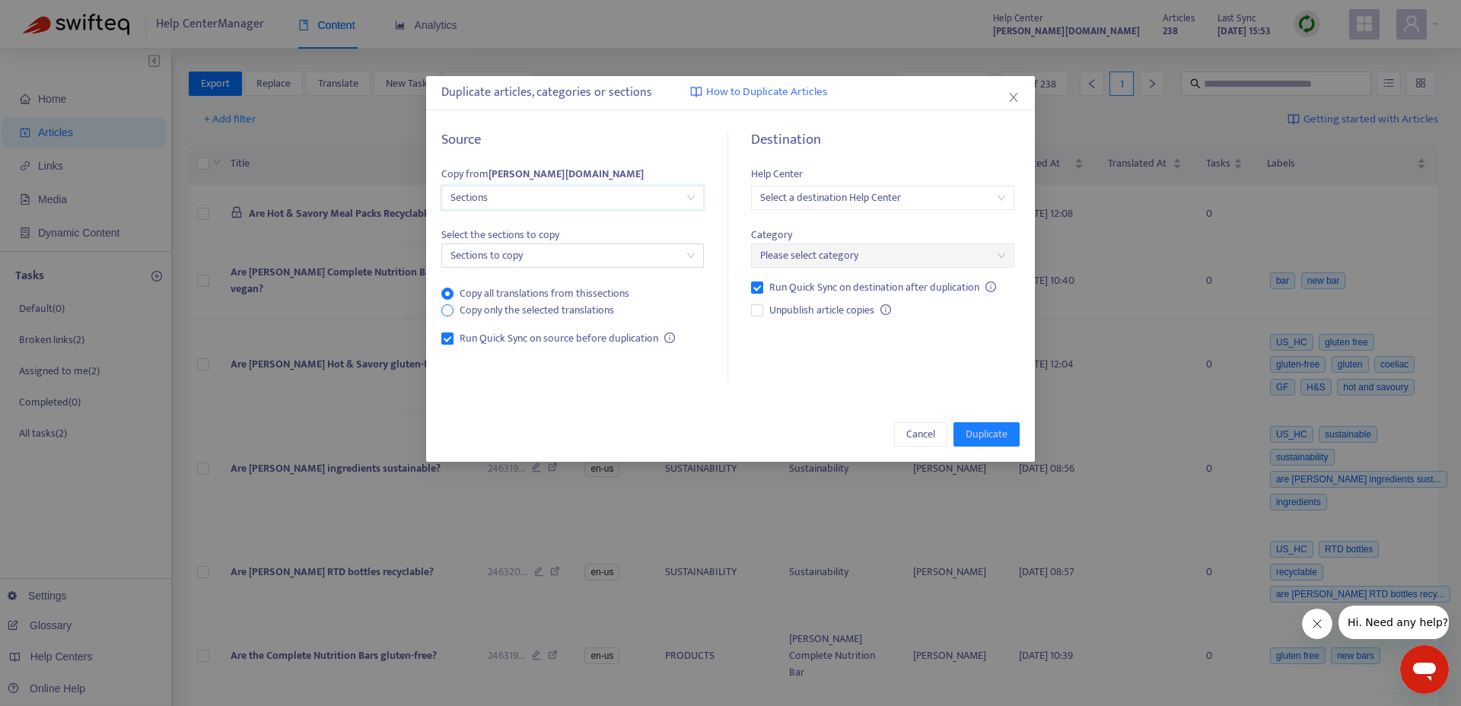
click at [506, 312] on span "Copy only the selected translations" at bounding box center [536, 310] width 167 height 17
click at [889, 201] on input "search" at bounding box center [882, 197] width 244 height 23
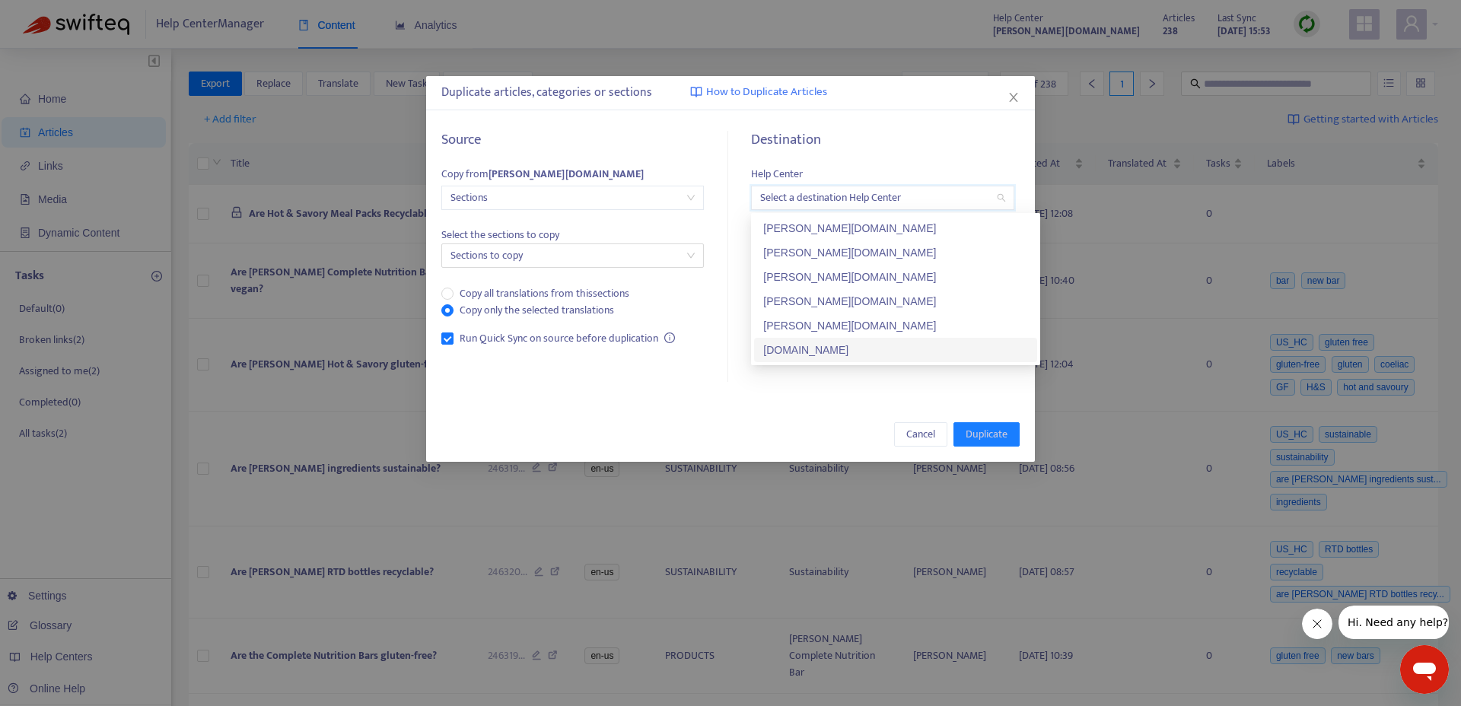
click at [871, 350] on div "[DOMAIN_NAME]" at bounding box center [895, 350] width 265 height 17
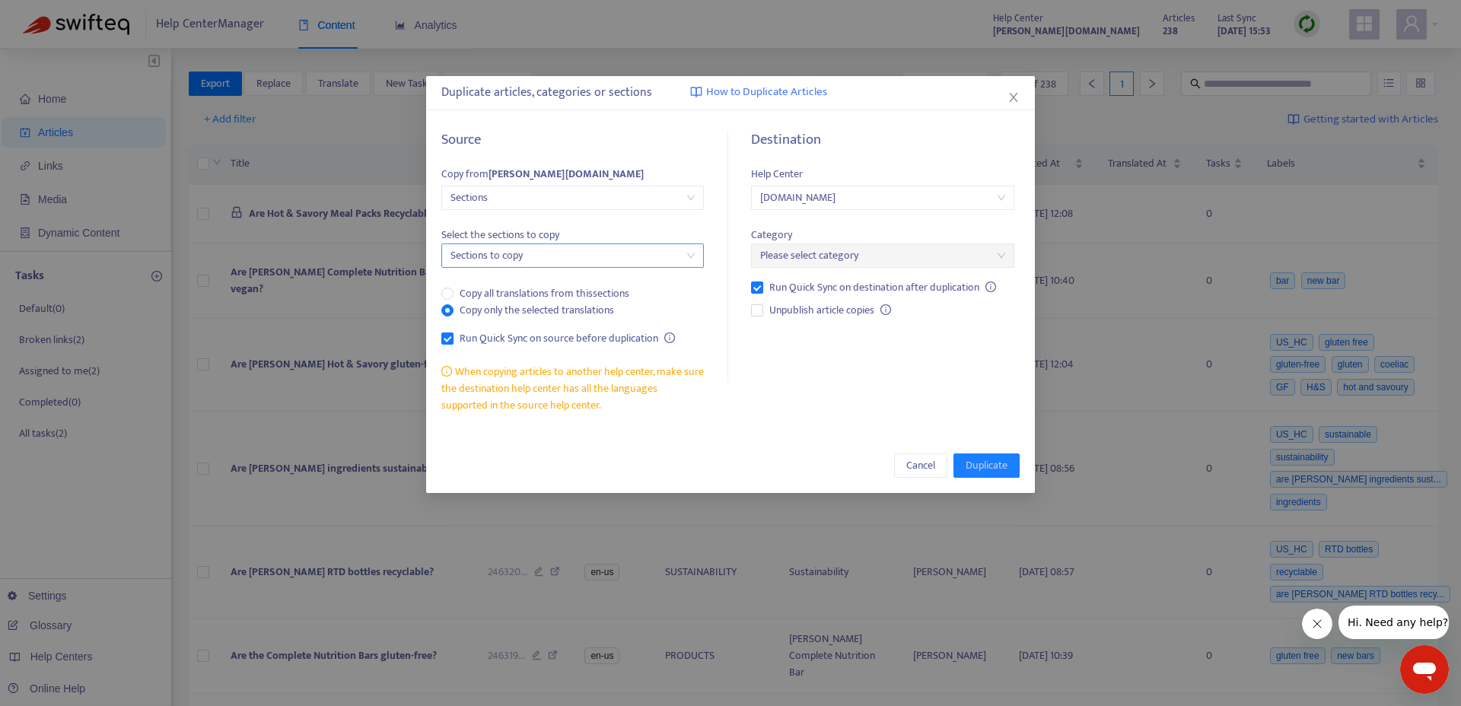
click at [516, 251] on div at bounding box center [565, 255] width 240 height 18
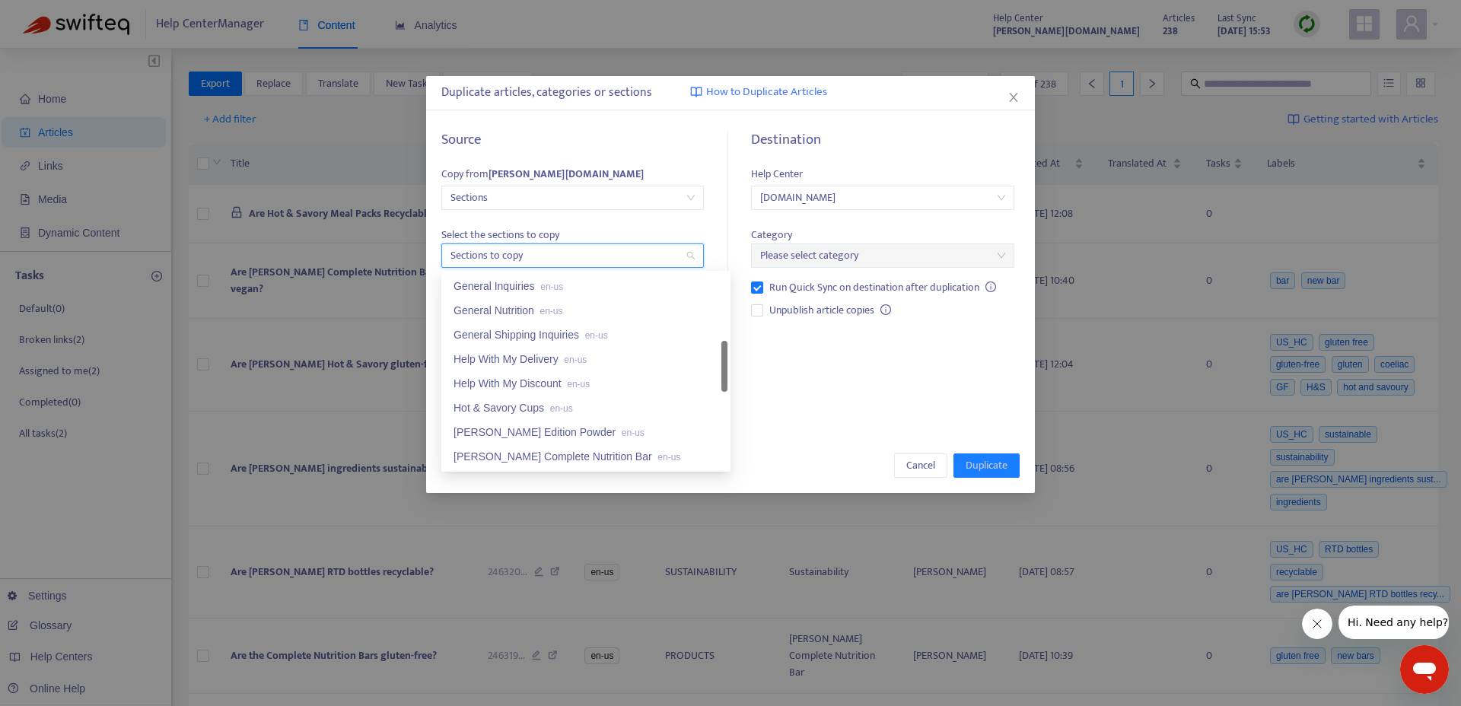
scroll to position [340, 0]
click at [557, 360] on div "Help With My Delivery en-us" at bounding box center [585, 359] width 265 height 17
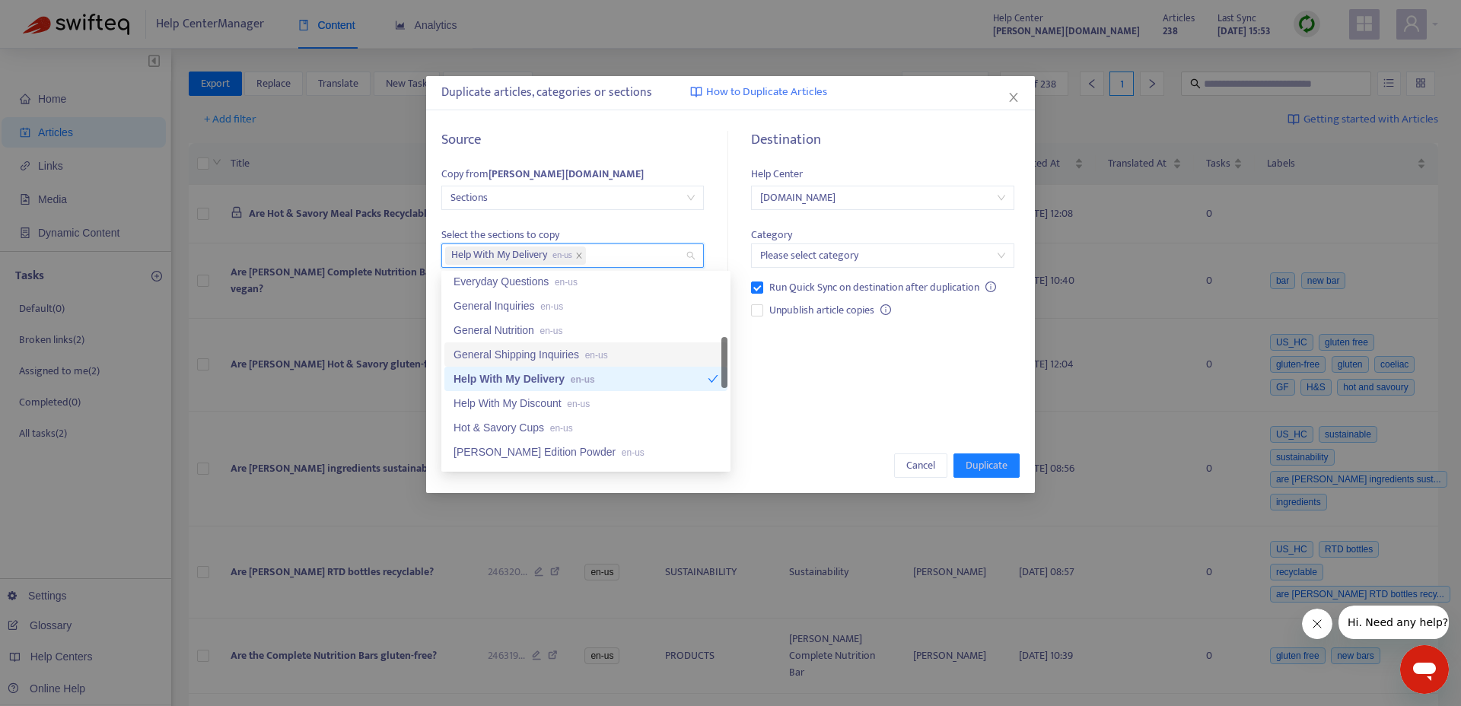
click at [587, 354] on div "General Shipping Inquiries en-us" at bounding box center [585, 354] width 265 height 17
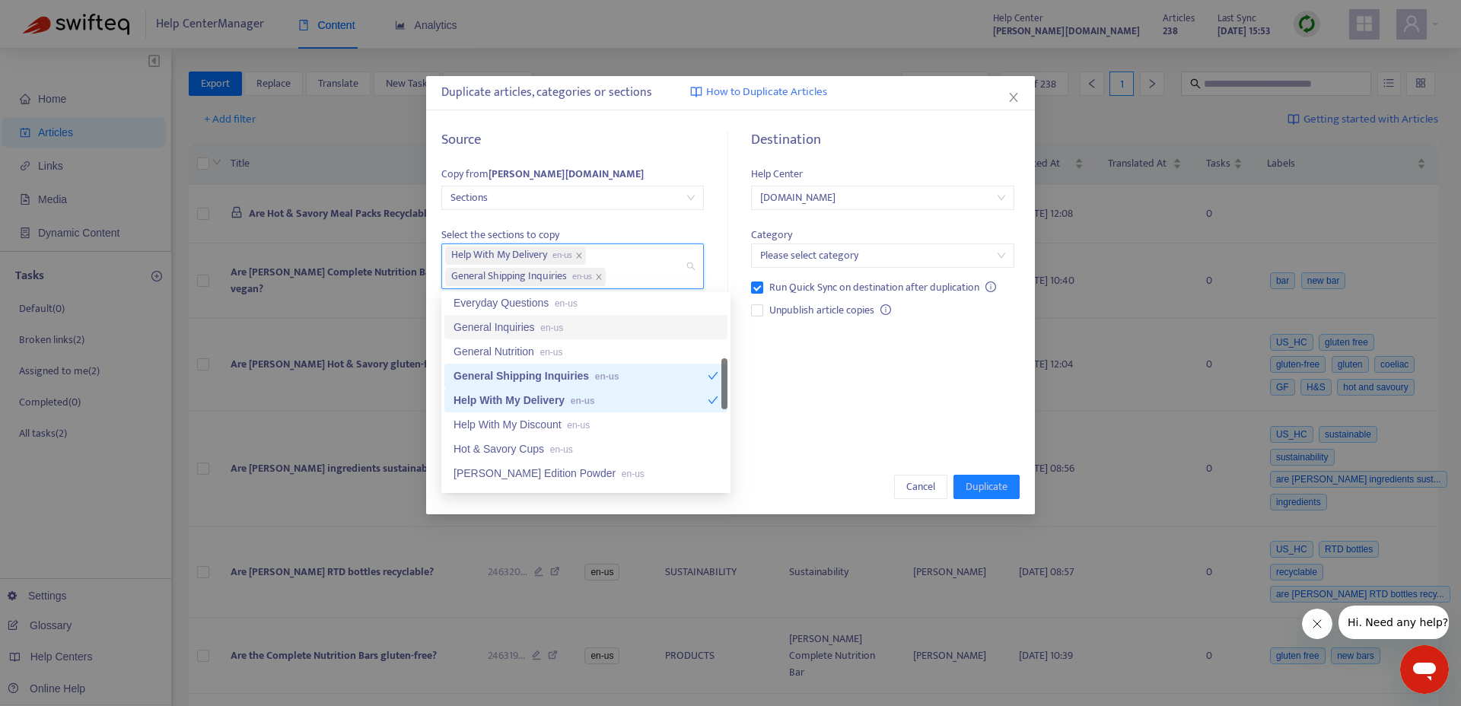
click at [875, 349] on div "Destination Help Center [DOMAIN_NAME] Category Please select category Run Quick…" at bounding box center [876, 284] width 285 height 304
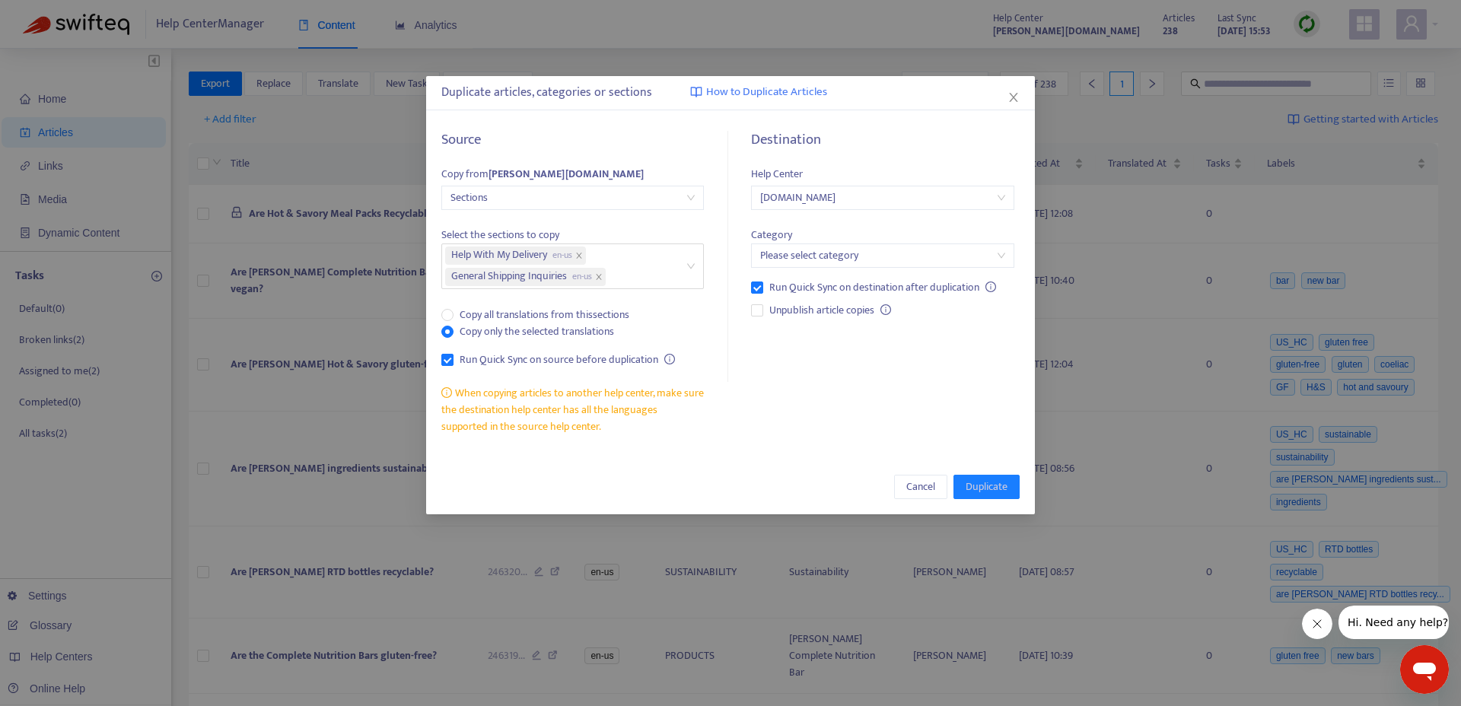
click at [876, 259] on input "search" at bounding box center [882, 255] width 244 height 23
click at [871, 292] on div "General en-gb" at bounding box center [895, 286] width 265 height 17
click at [815, 391] on div "Destination Help Center [DOMAIN_NAME] Category 68ee3ddae7cc07f633126afb General…" at bounding box center [876, 284] width 285 height 304
click at [860, 202] on span "[DOMAIN_NAME]" at bounding box center [882, 197] width 244 height 23
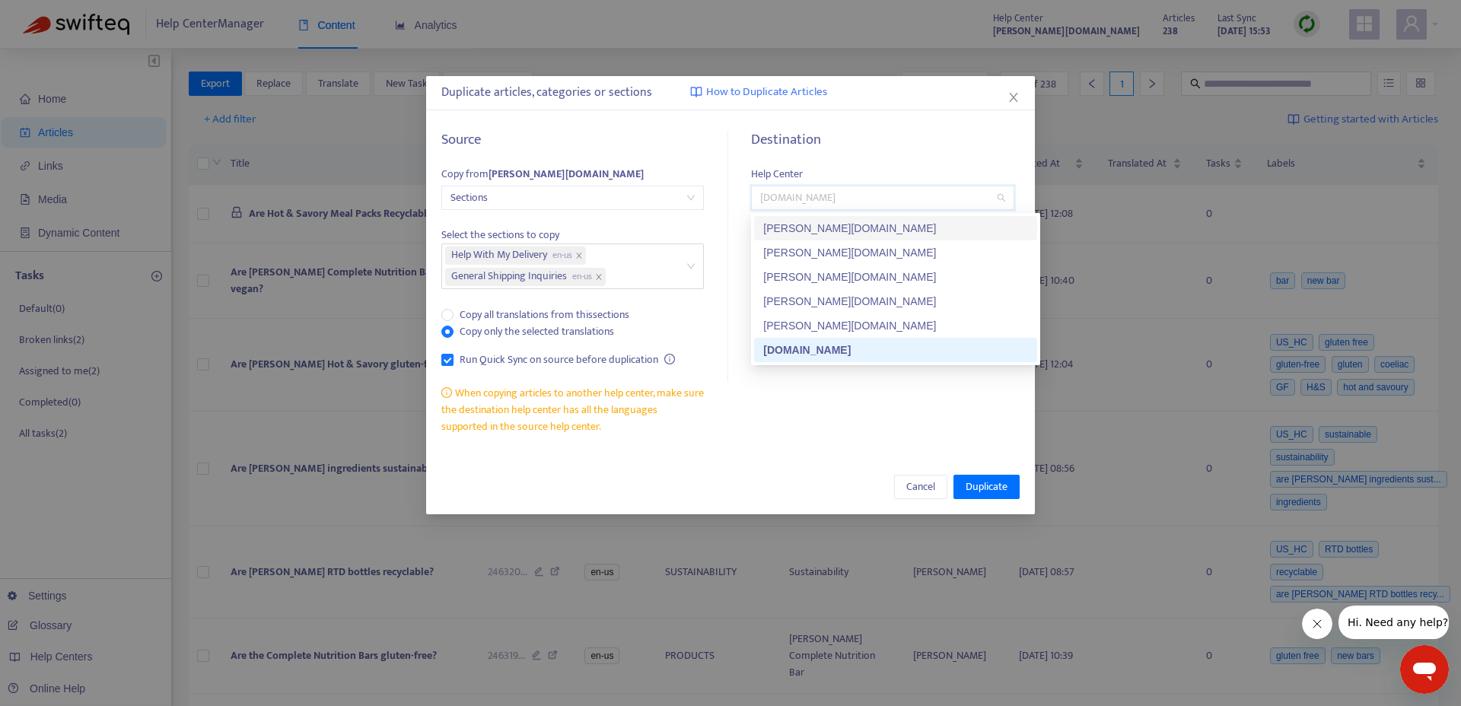
click at [847, 228] on div "[PERSON_NAME][DOMAIN_NAME]" at bounding box center [895, 228] width 265 height 17
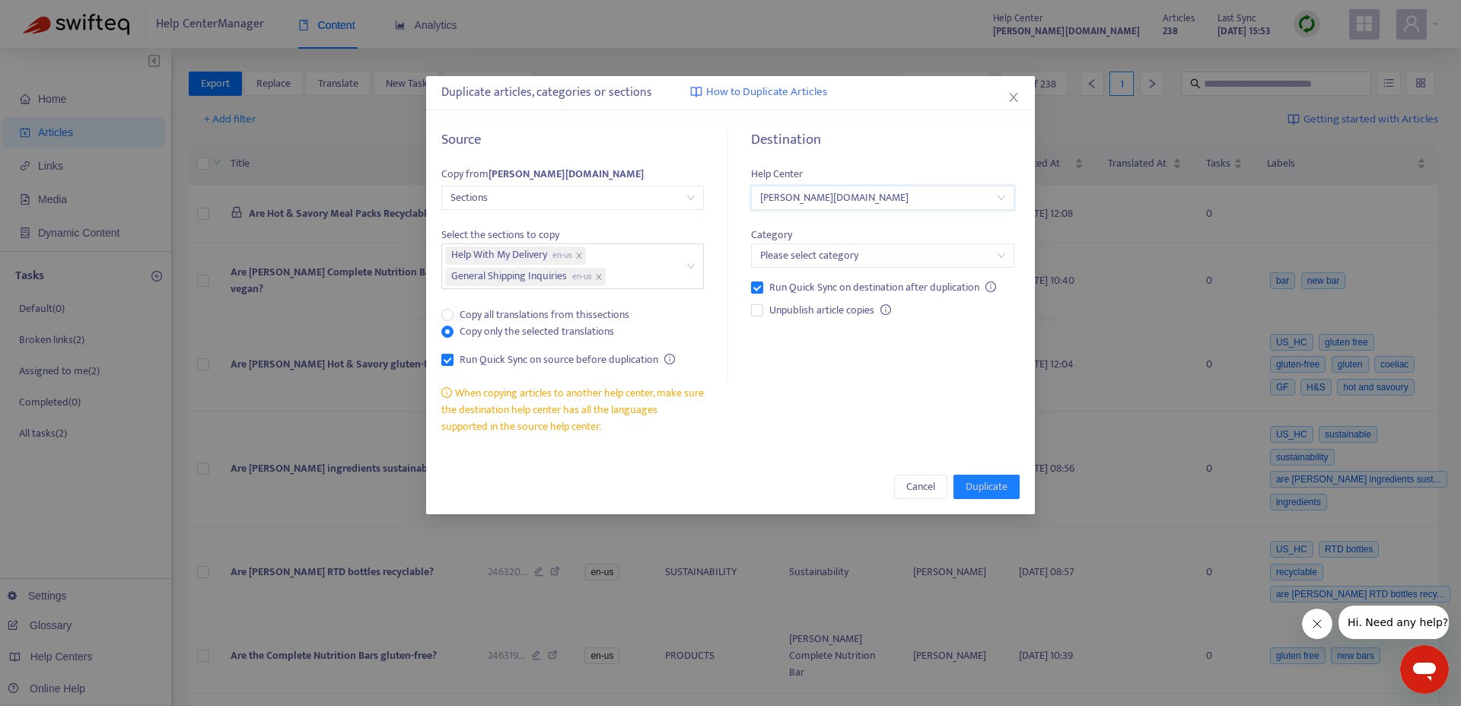
click at [842, 262] on input "search" at bounding box center [882, 255] width 244 height 23
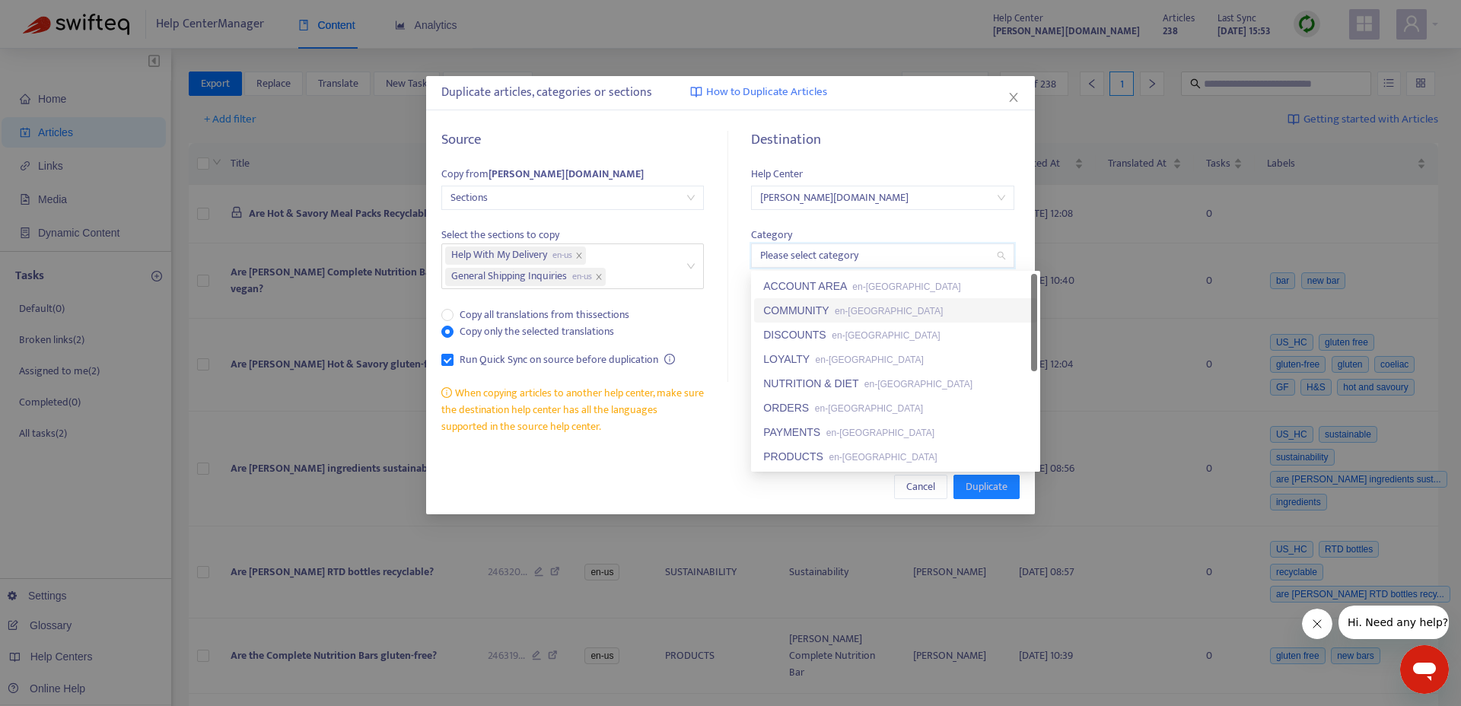
scroll to position [73, 0]
click at [780, 221] on div "Category Please select category" at bounding box center [882, 239] width 262 height 59
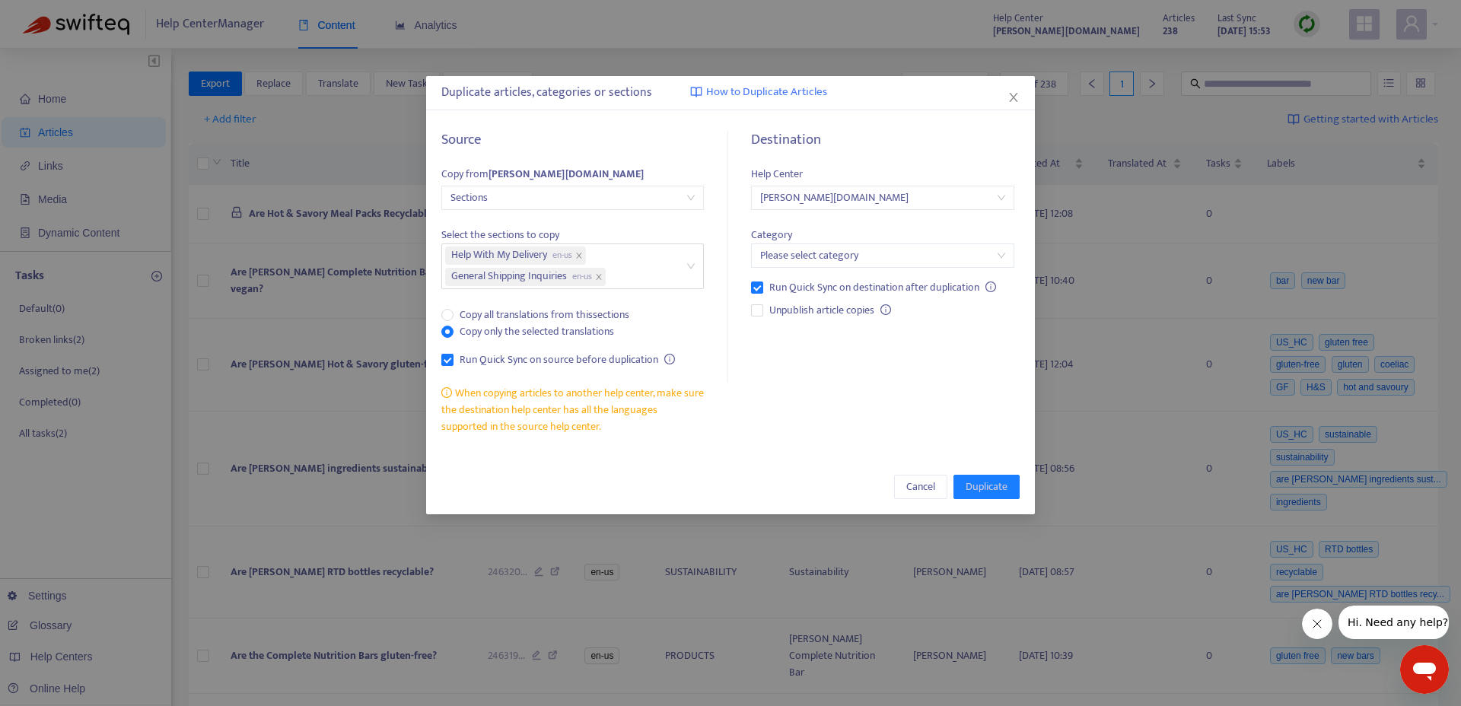
click at [817, 197] on span "[PERSON_NAME][DOMAIN_NAME]" at bounding box center [882, 197] width 244 height 23
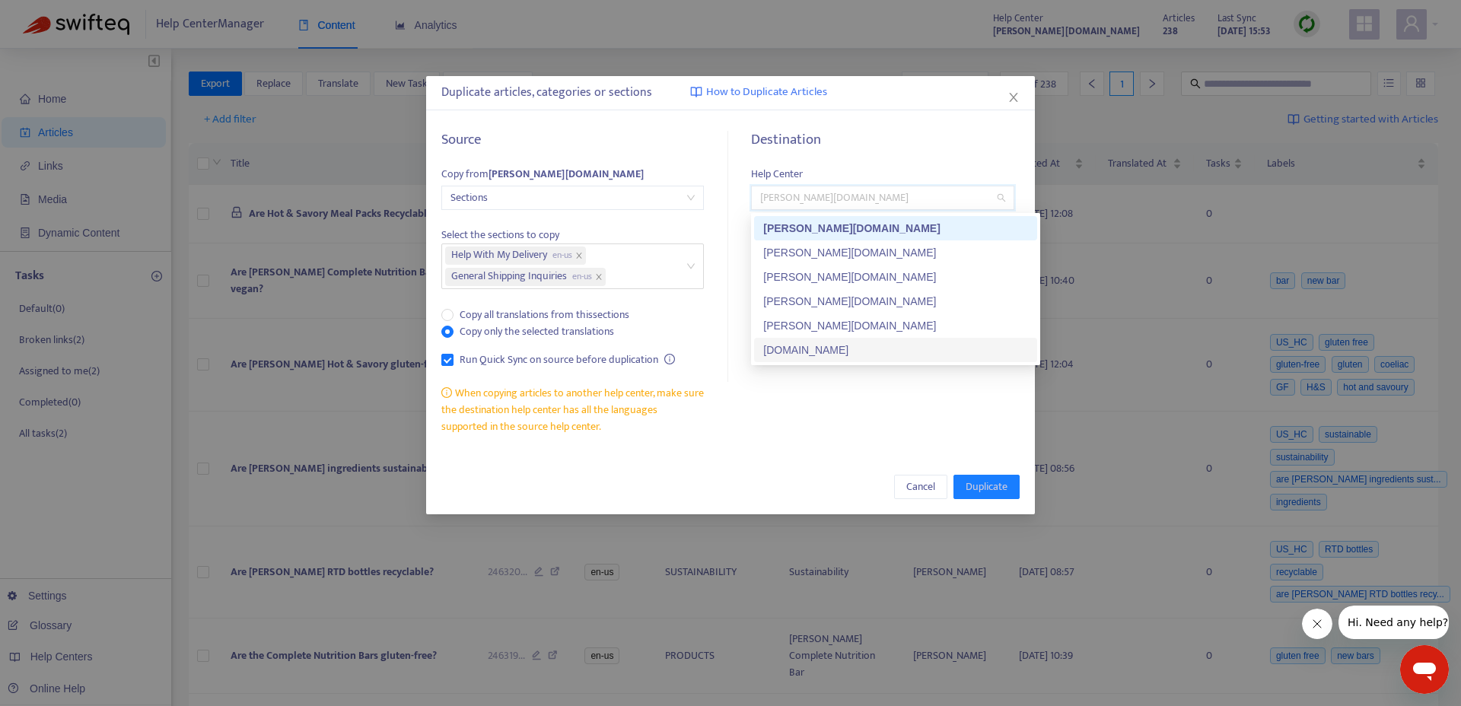
click at [864, 352] on div "[DOMAIN_NAME]" at bounding box center [895, 350] width 265 height 17
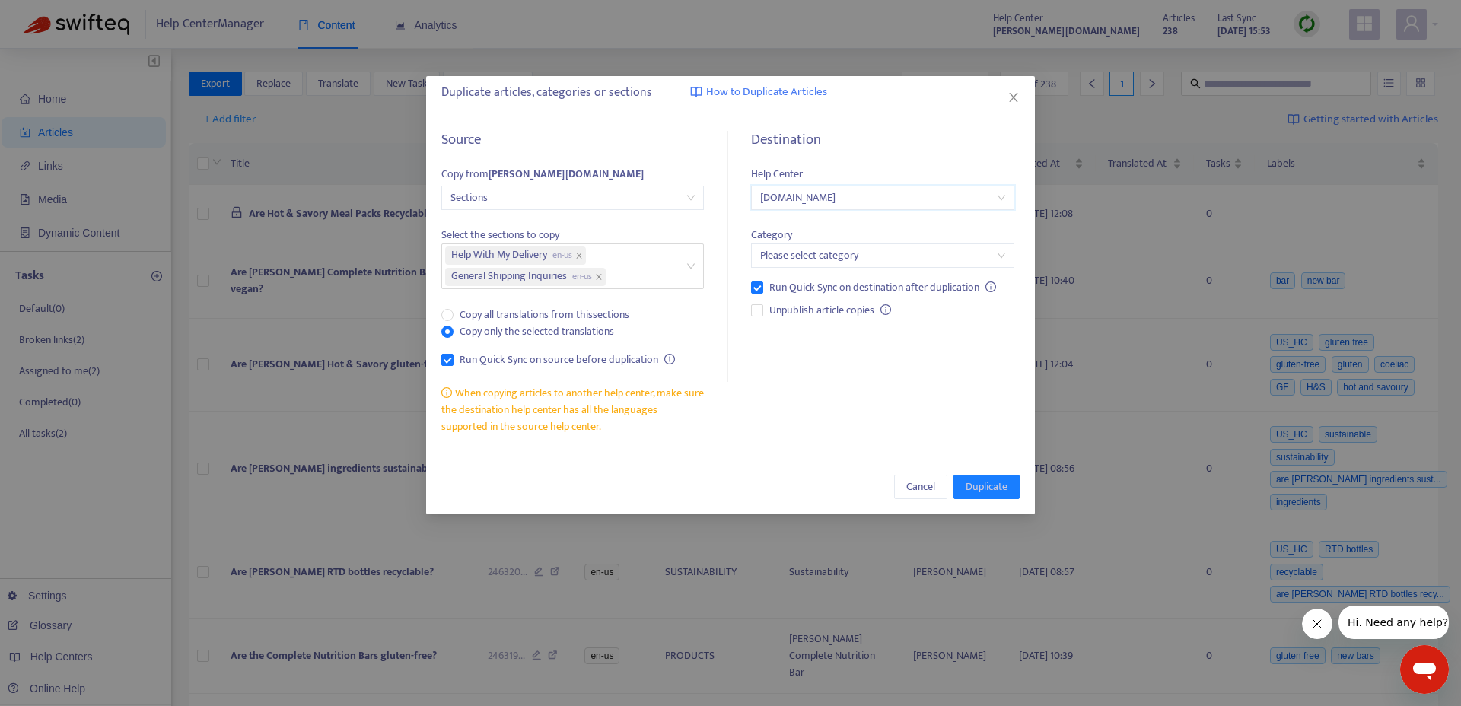
scroll to position [0, 0]
click at [846, 253] on input "search" at bounding box center [882, 255] width 244 height 23
click at [790, 378] on div "Destination Help Center [DOMAIN_NAME] Category Please select category Run Quick…" at bounding box center [876, 284] width 285 height 304
click at [820, 262] on input "search" at bounding box center [882, 255] width 244 height 23
click at [799, 362] on div "Destination Help Center [DOMAIN_NAME] Category Please select category Run Quick…" at bounding box center [876, 284] width 285 height 304
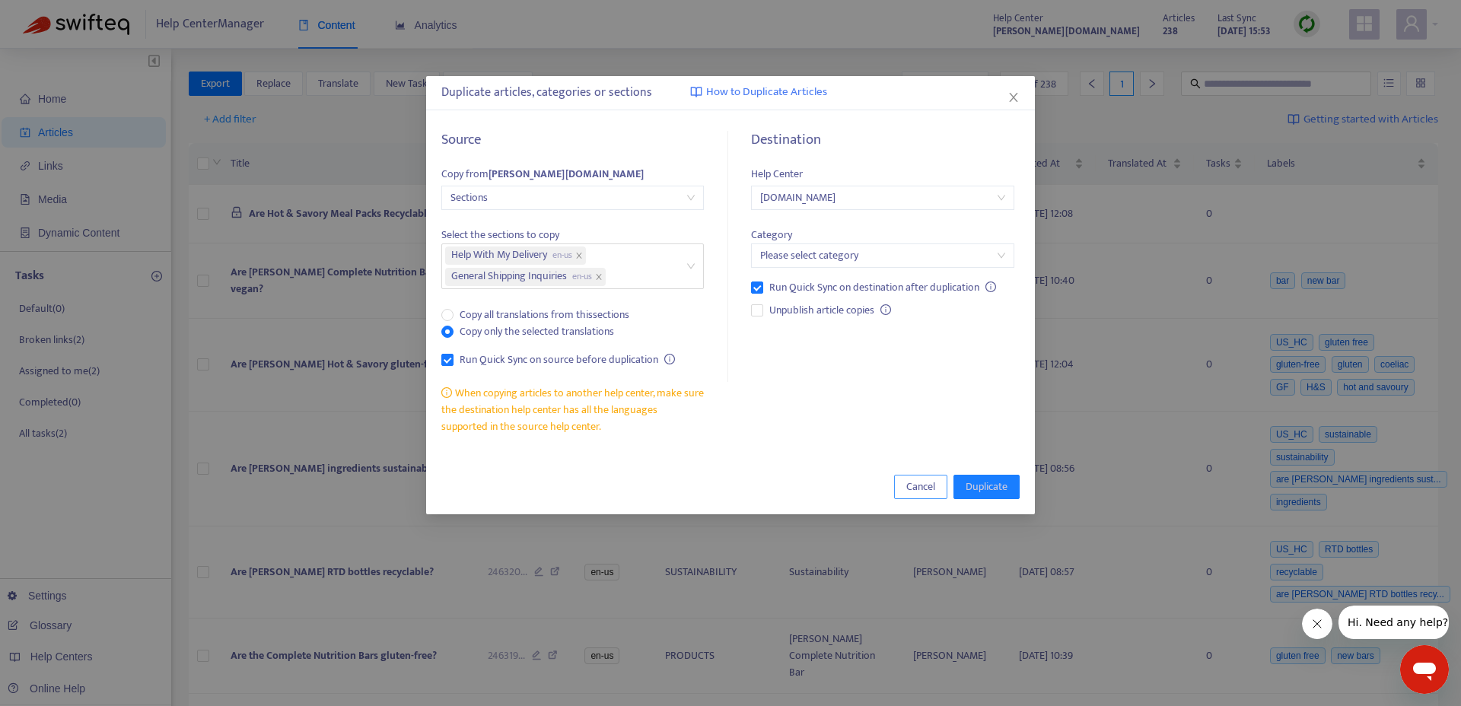
click at [916, 488] on span "Cancel" at bounding box center [920, 486] width 29 height 17
